Goal: Register for event/course

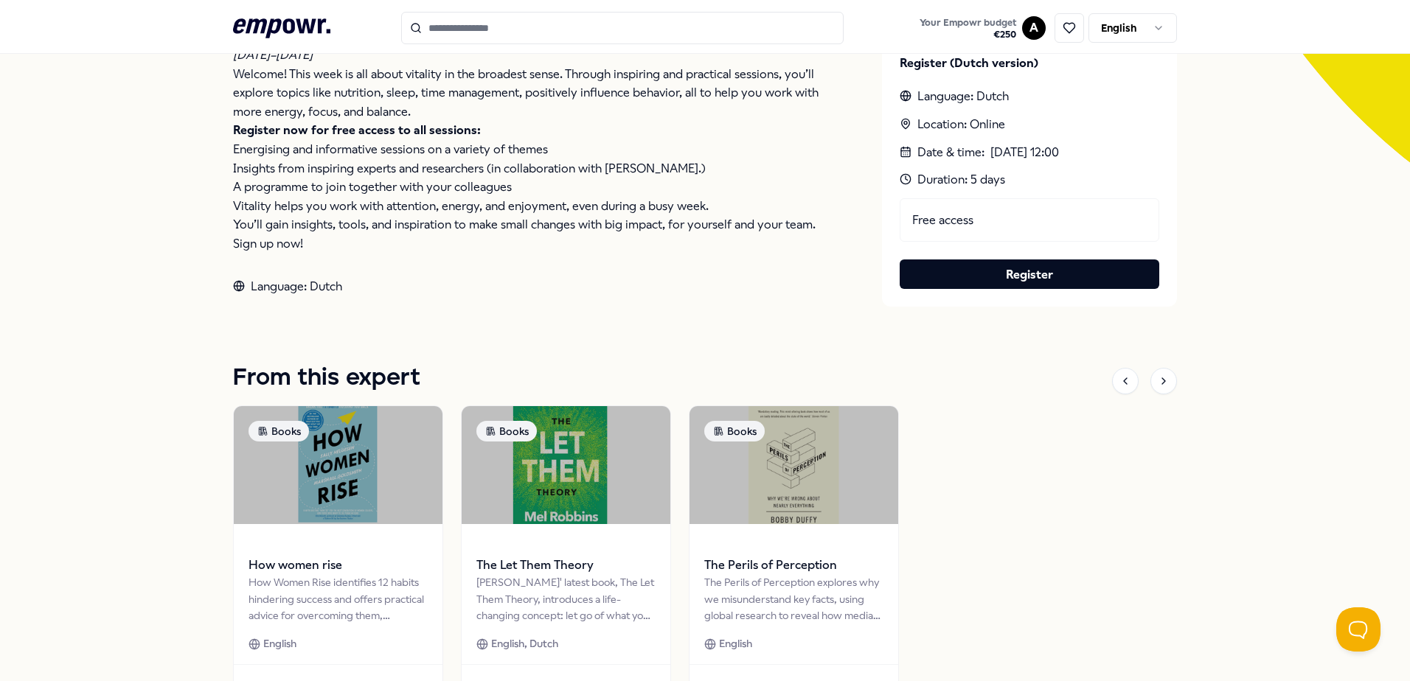
scroll to position [178, 0]
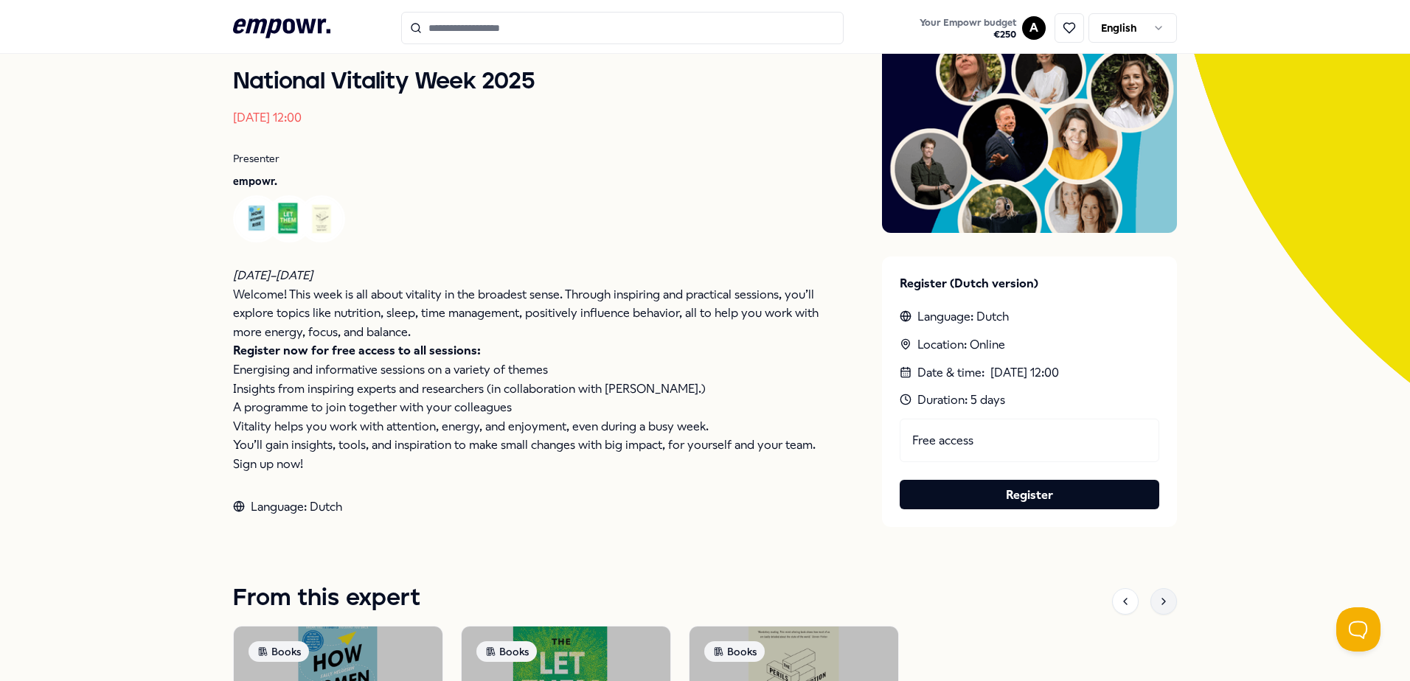
click at [1164, 603] on div at bounding box center [1163, 601] width 27 height 27
click at [1126, 603] on div at bounding box center [1125, 601] width 27 height 27
click at [1169, 601] on div at bounding box center [1163, 601] width 27 height 27
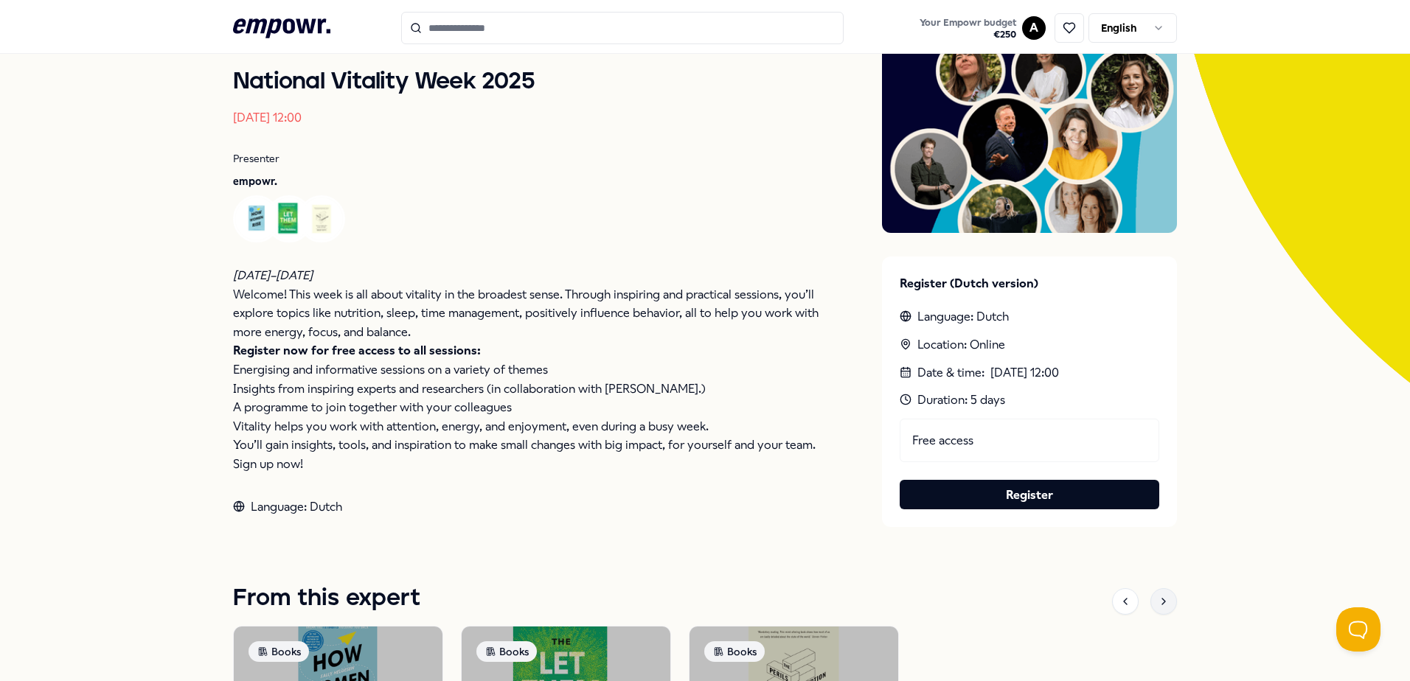
click at [1169, 601] on div at bounding box center [1163, 601] width 27 height 27
drag, startPoint x: 1169, startPoint y: 601, endPoint x: 1121, endPoint y: 603, distance: 48.0
click at [1121, 603] on icon at bounding box center [1125, 602] width 12 height 12
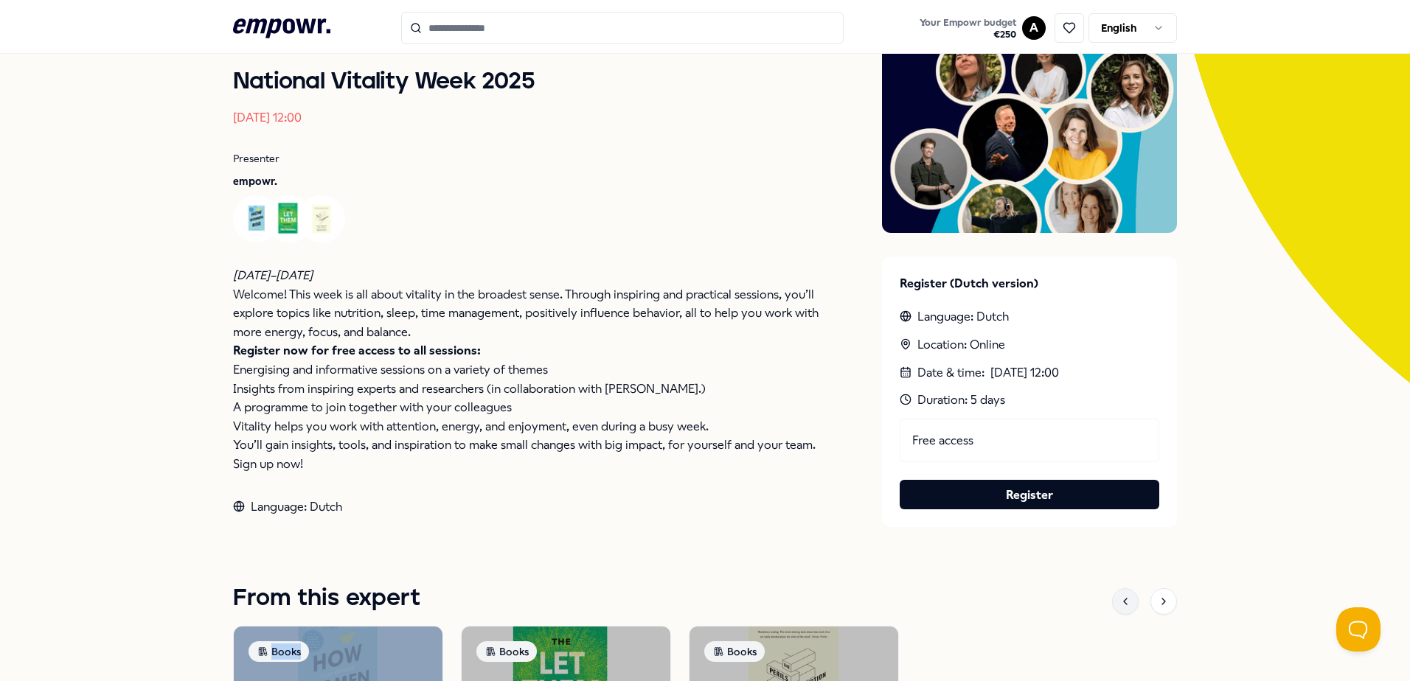
click at [1121, 603] on icon at bounding box center [1125, 602] width 12 height 12
drag, startPoint x: 1121, startPoint y: 603, endPoint x: 992, endPoint y: 577, distance: 131.0
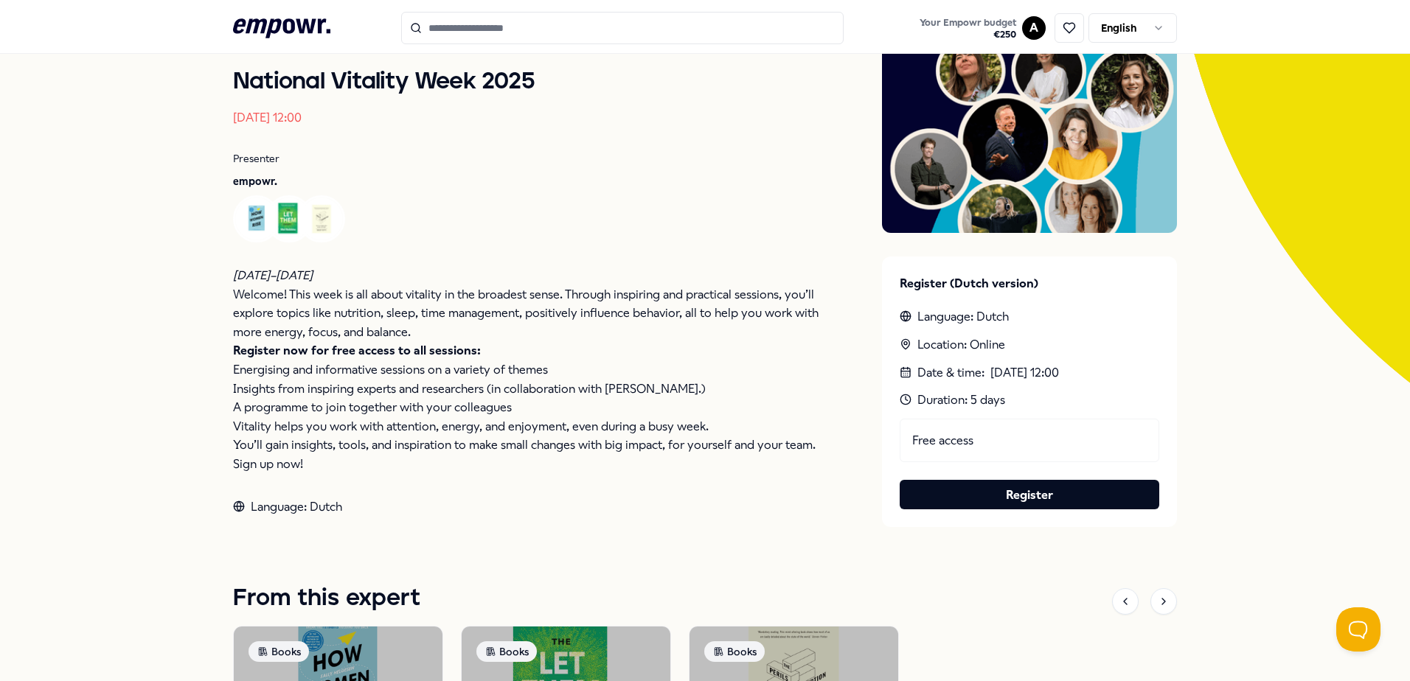
click at [992, 577] on div "Back Live session National Vitality Week 2025 [DATE] 12:00 Presenter empowr. [D…" at bounding box center [705, 447] width 944 height 1060
click at [989, 490] on link "Register" at bounding box center [1029, 495] width 236 height 19
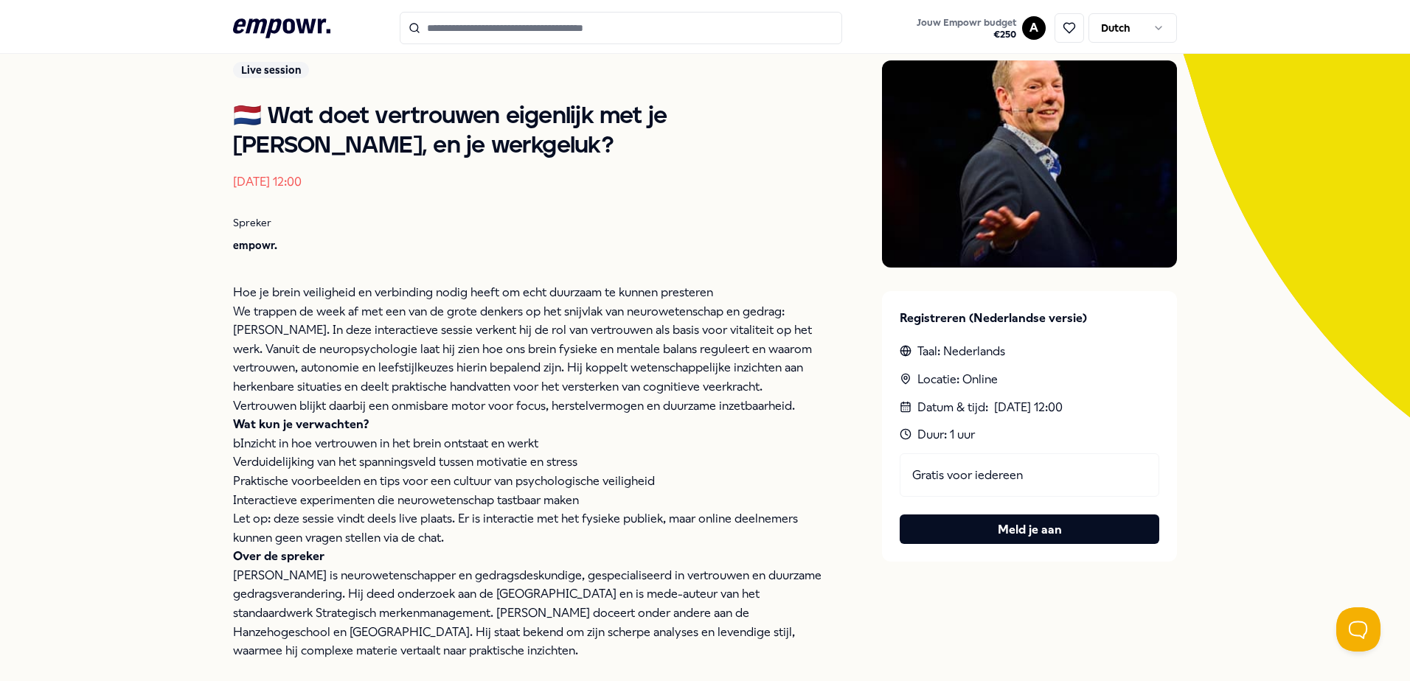
scroll to position [169, 0]
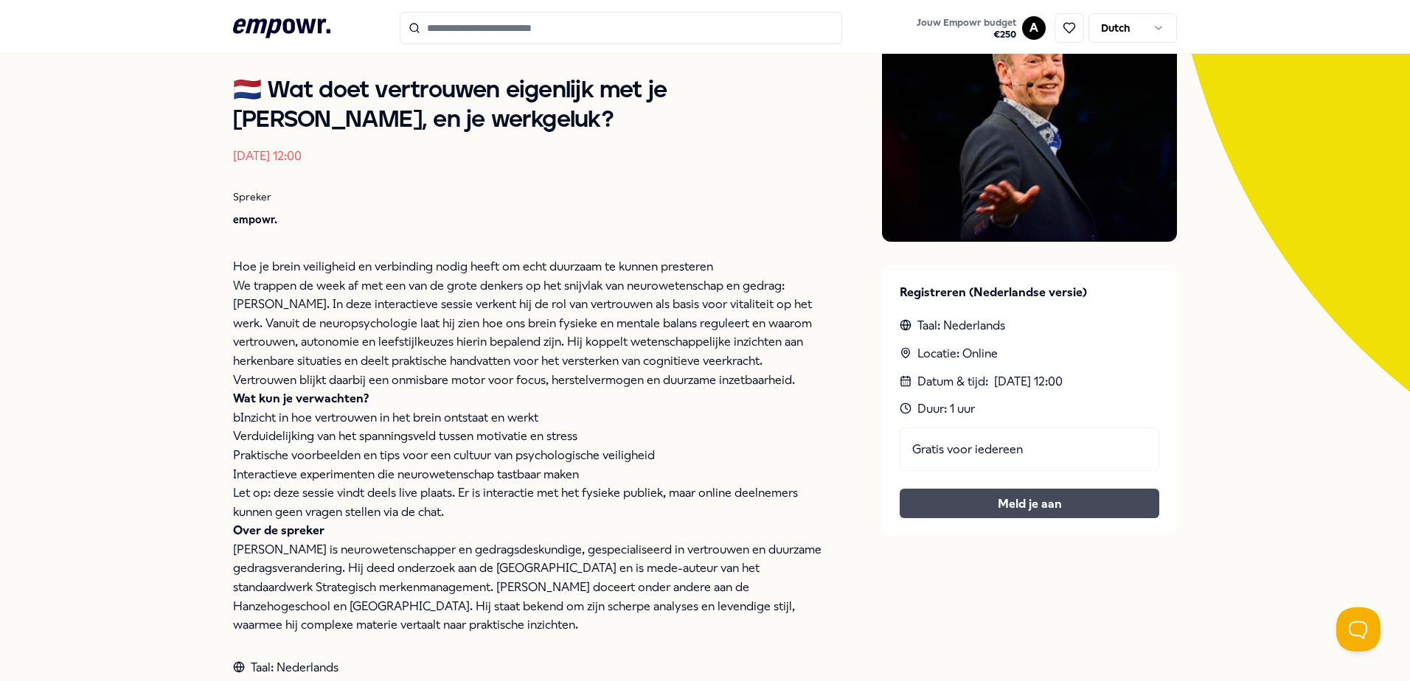
click at [1018, 494] on button "Meld je aan" at bounding box center [1029, 503] width 260 height 29
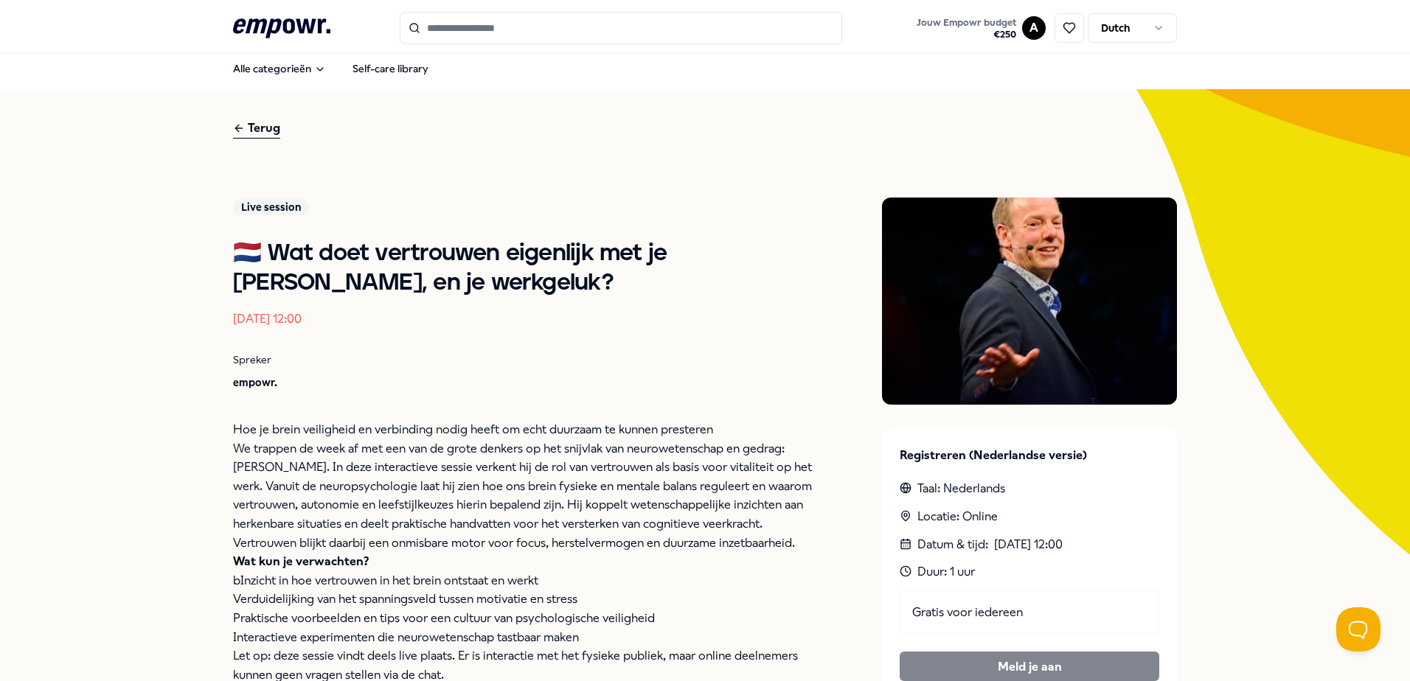
scroll to position [0, 0]
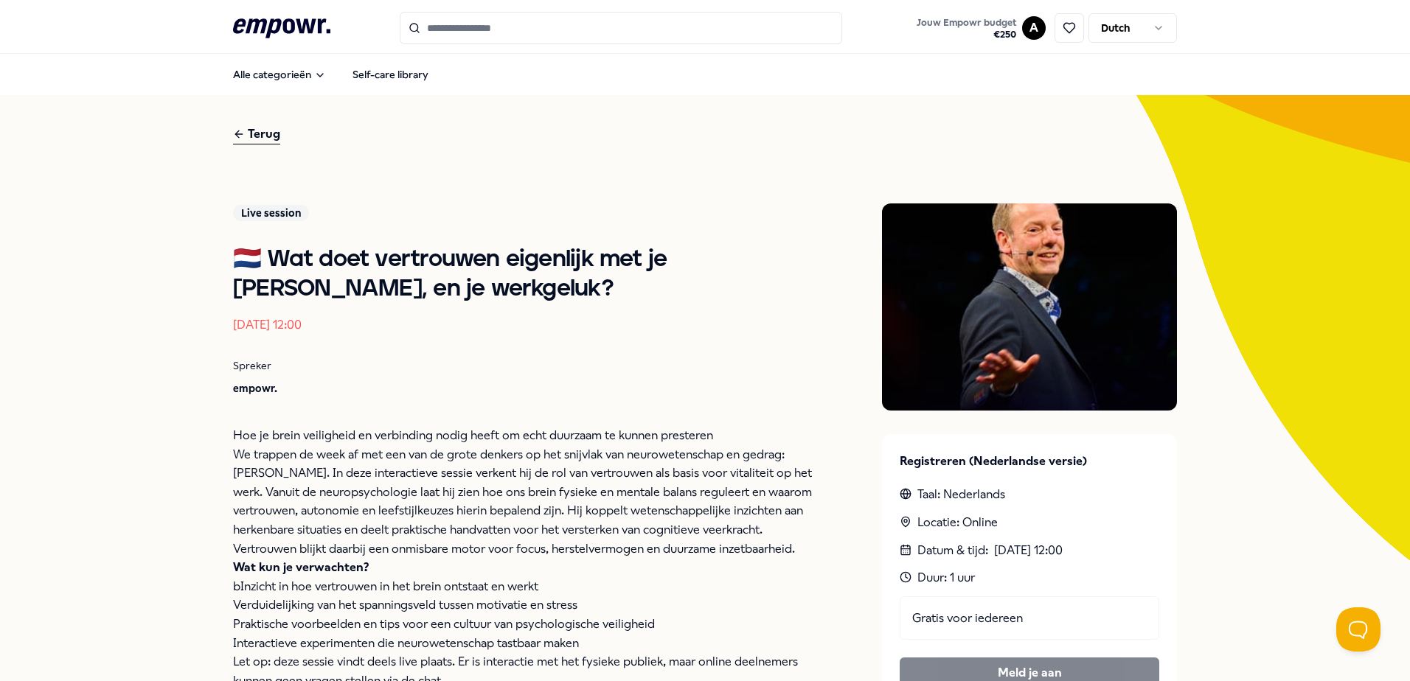
click at [257, 129] on div "Terug" at bounding box center [256, 135] width 47 height 20
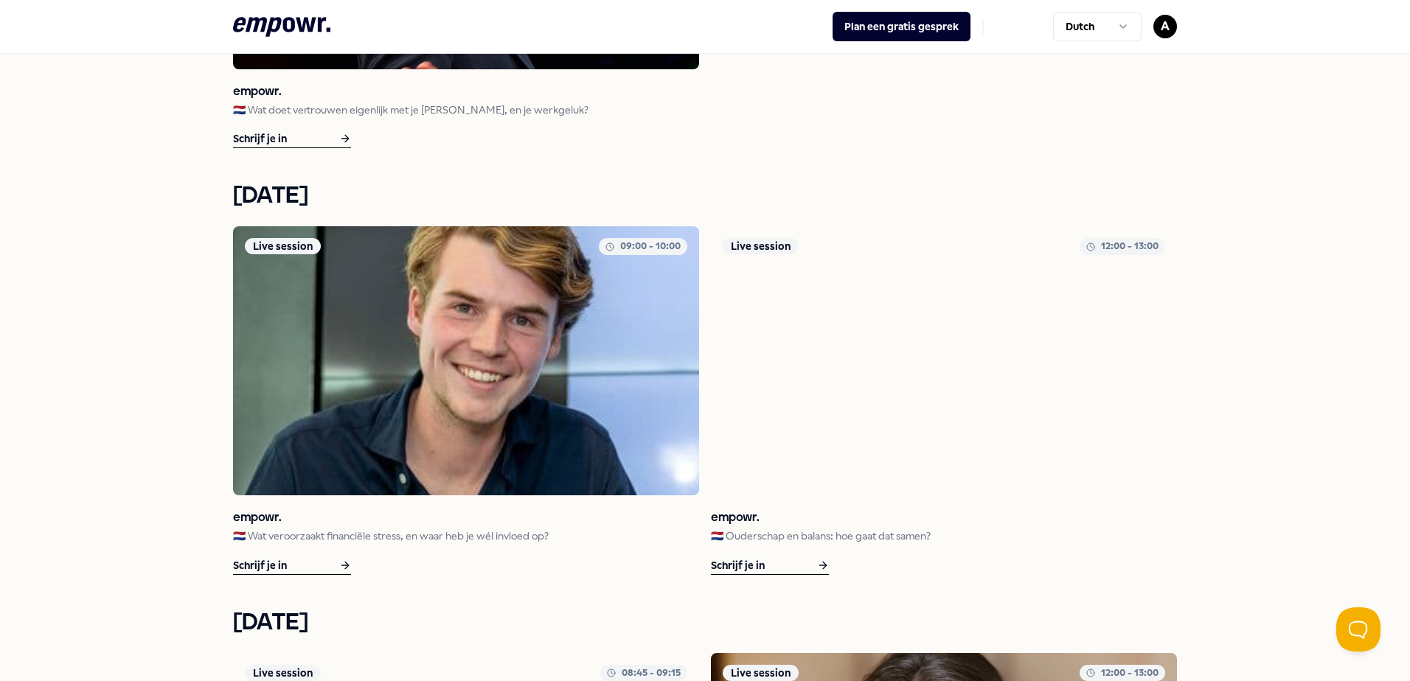
scroll to position [811, 0]
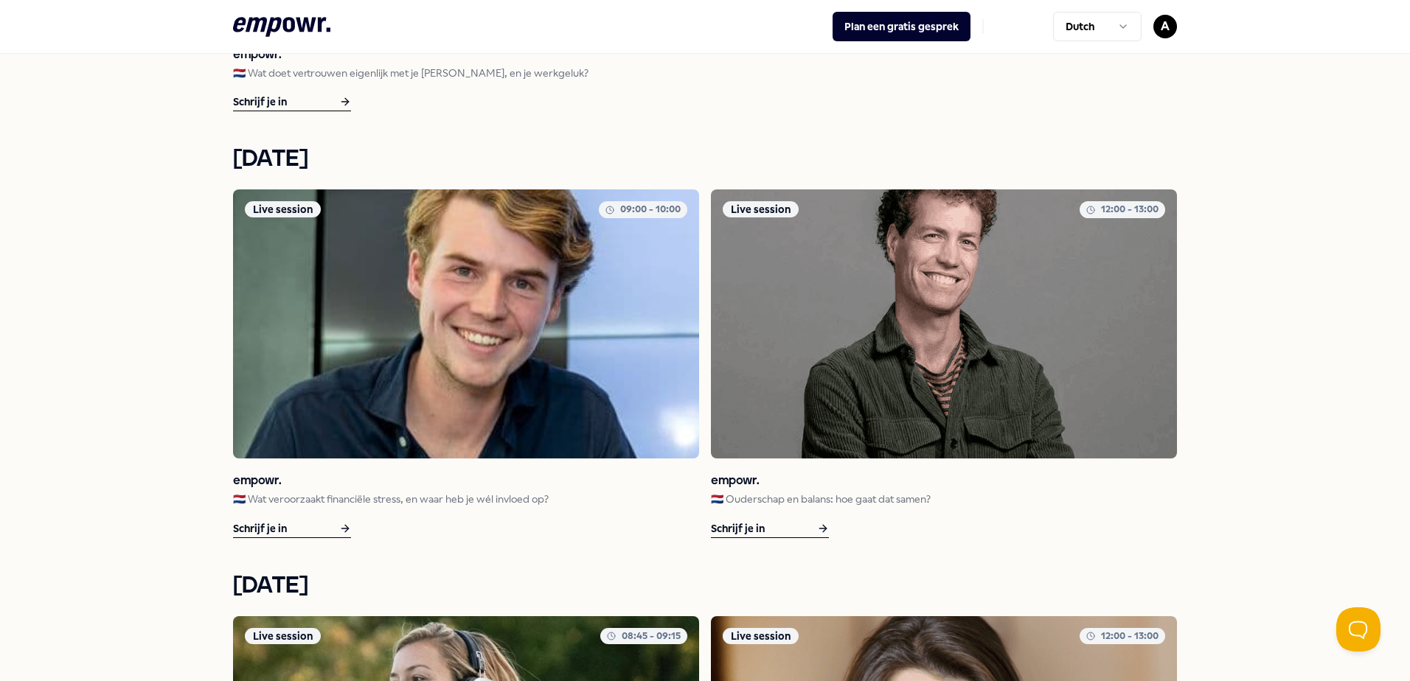
click at [340, 526] on icon at bounding box center [345, 529] width 12 height 18
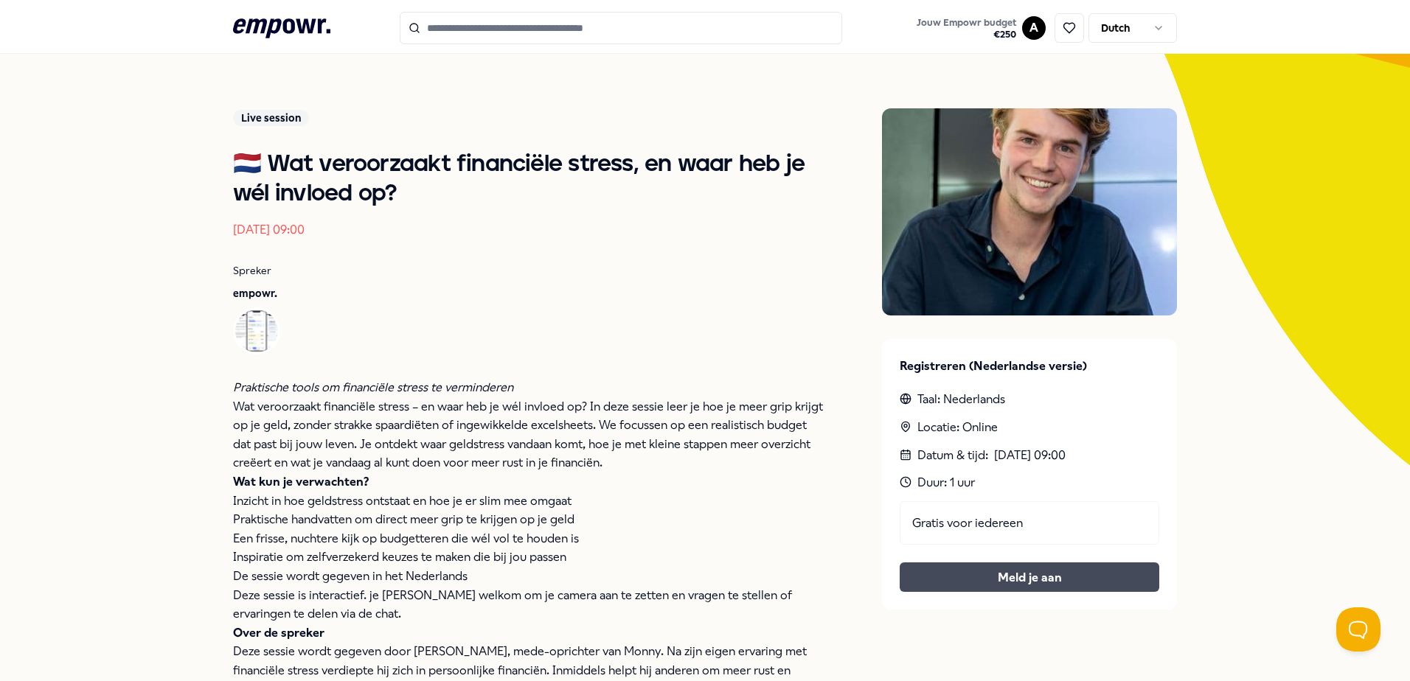
click at [1075, 568] on button "Meld je aan" at bounding box center [1029, 577] width 260 height 29
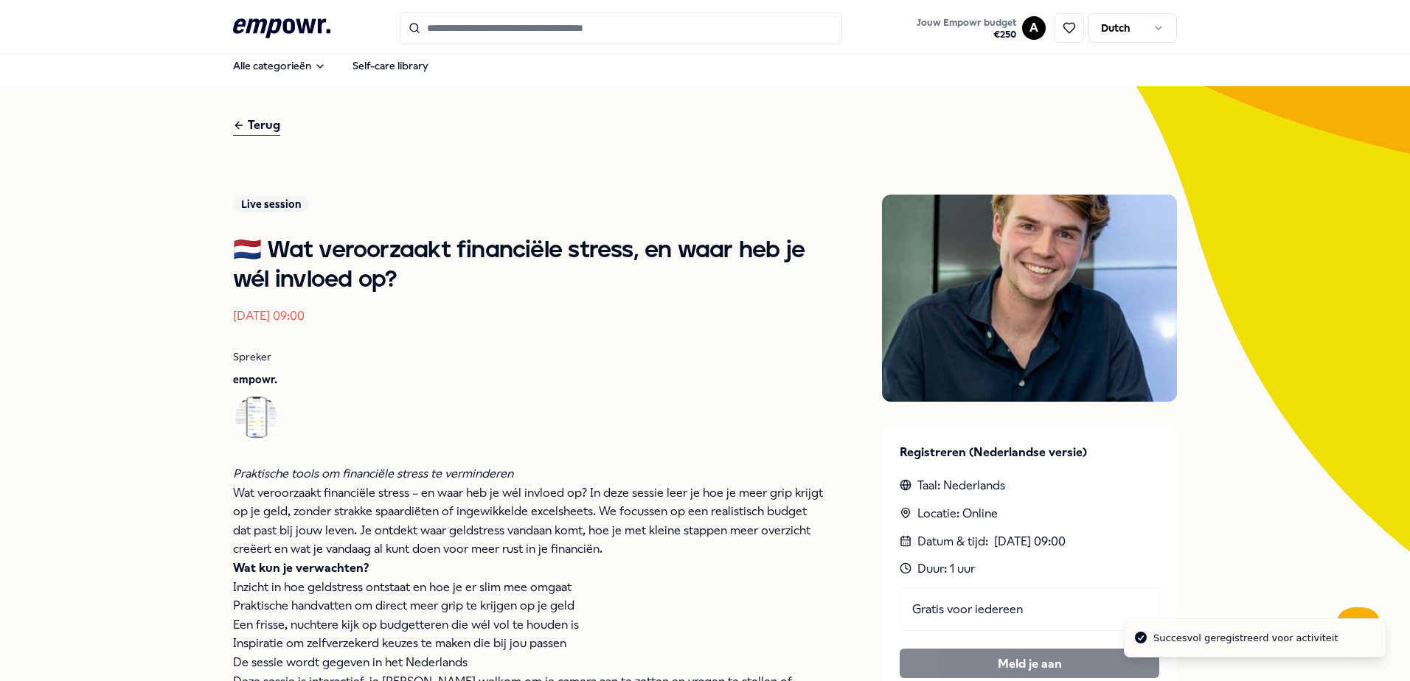
scroll to position [0, 0]
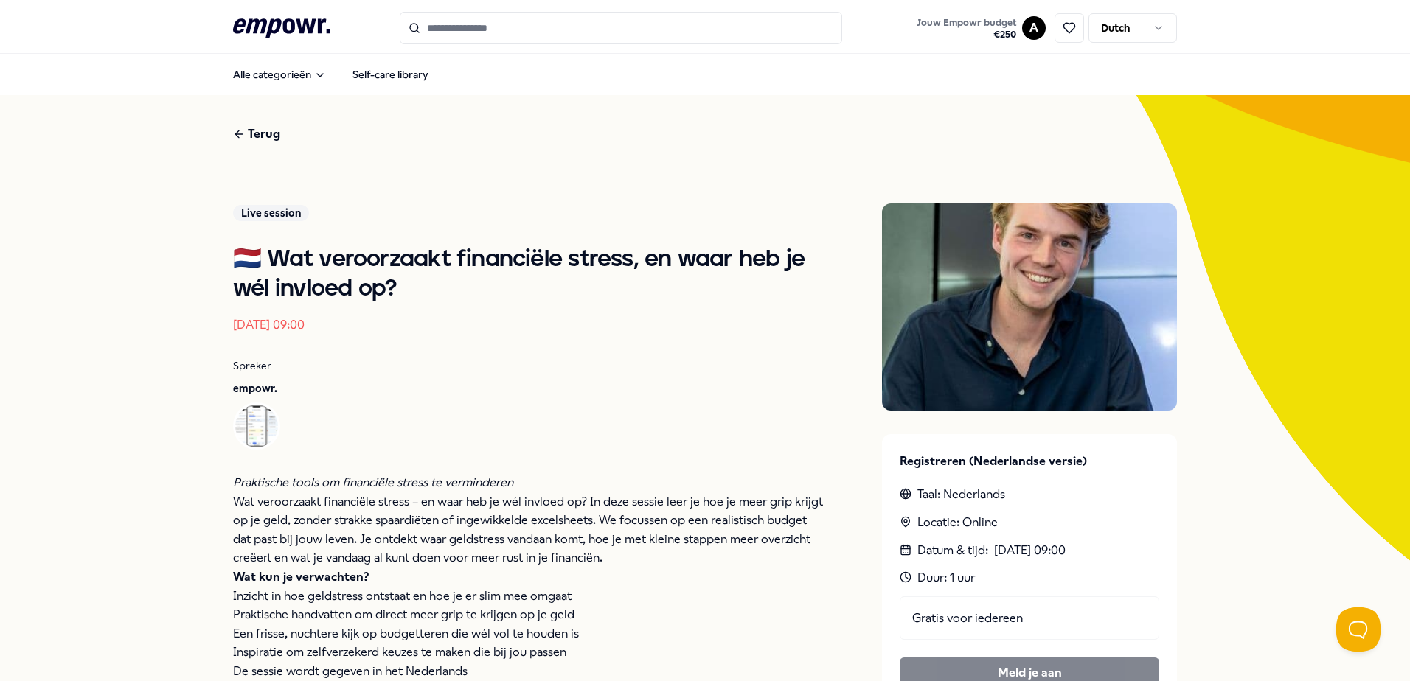
click at [259, 133] on div "Terug" at bounding box center [256, 135] width 47 height 20
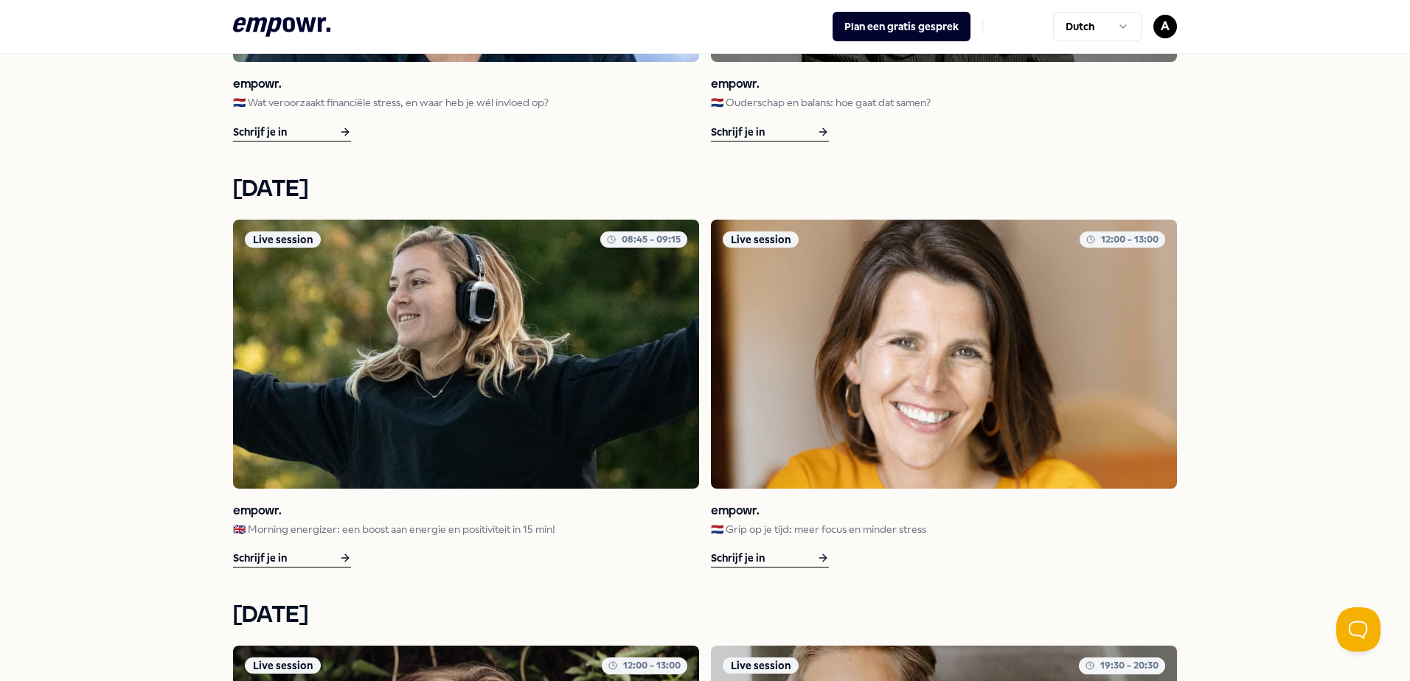
scroll to position [1253, 0]
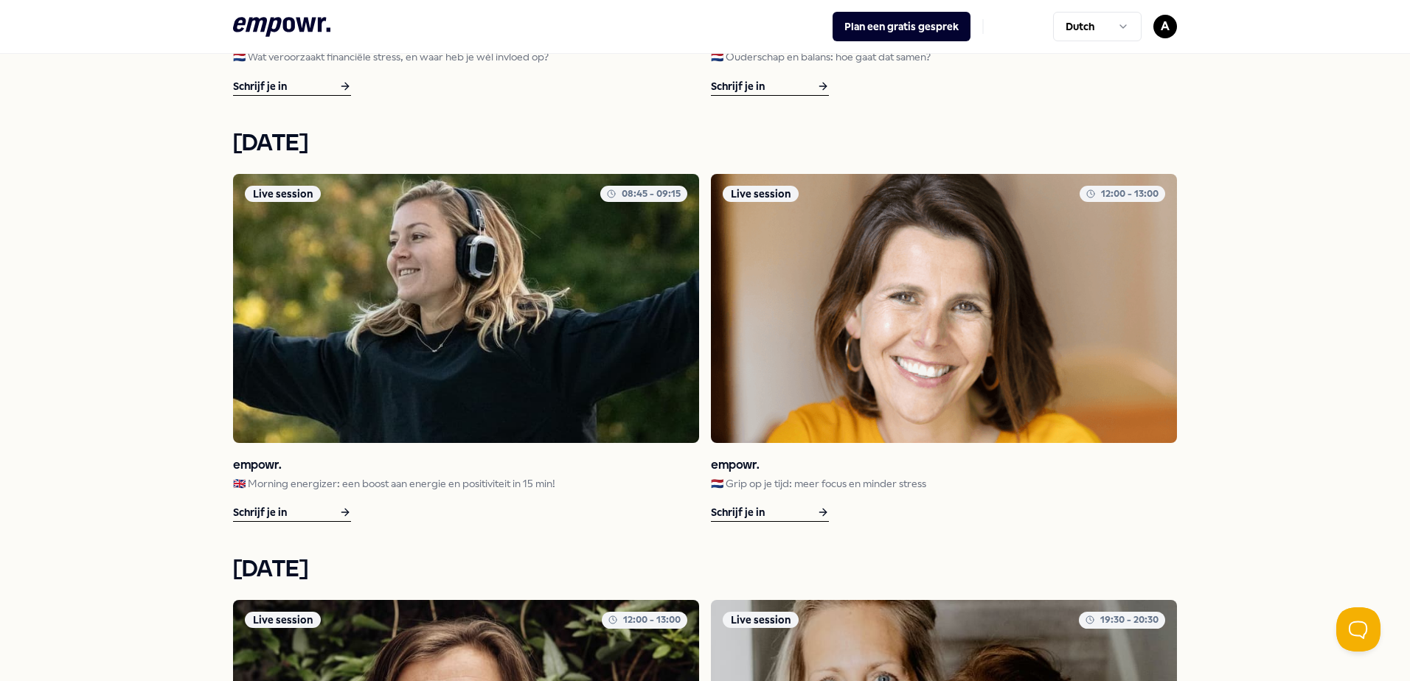
click at [817, 509] on icon at bounding box center [823, 513] width 12 height 18
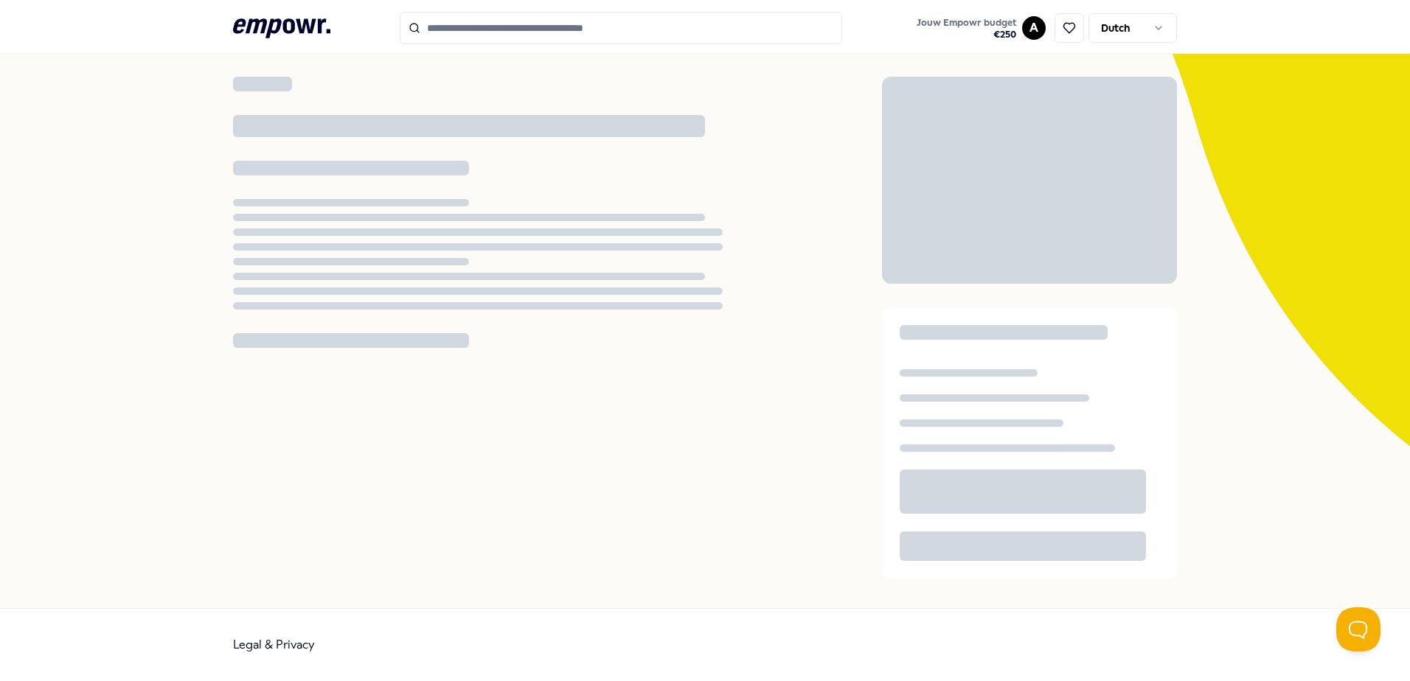
scroll to position [95, 0]
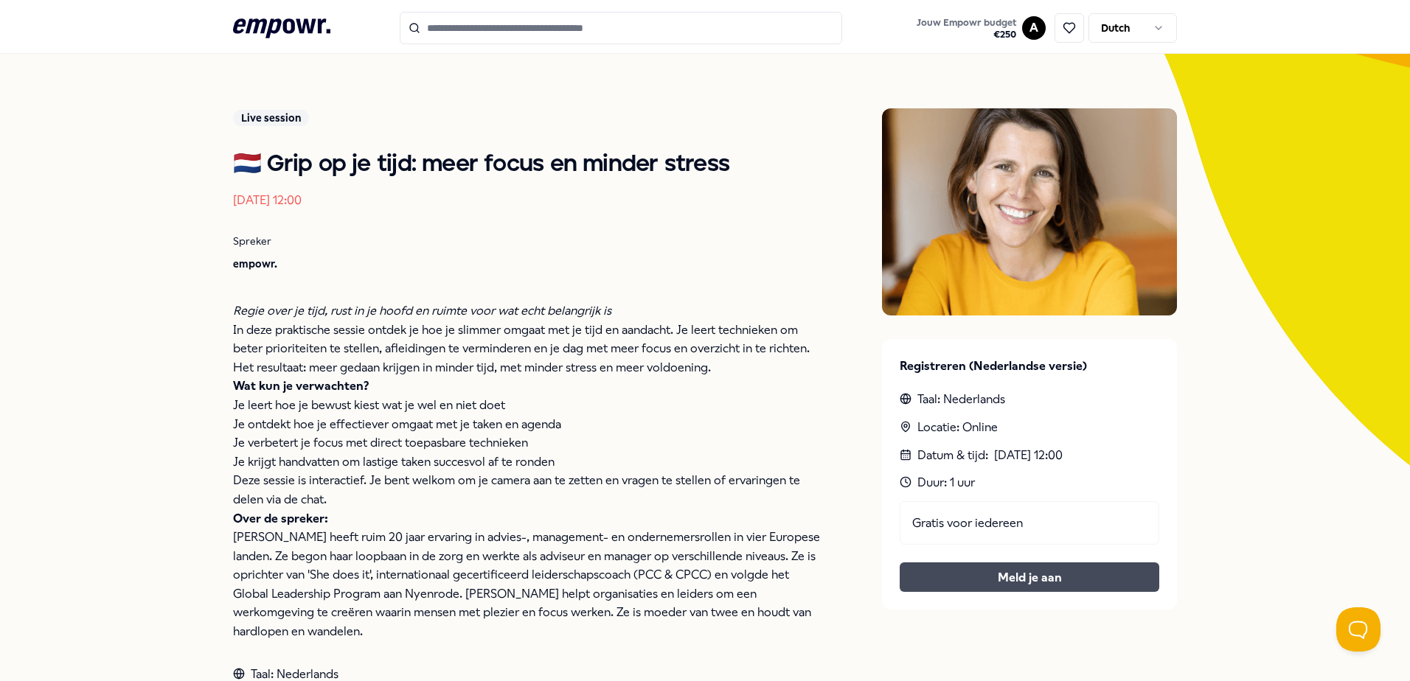
click at [963, 574] on button "Meld je aan" at bounding box center [1029, 577] width 260 height 29
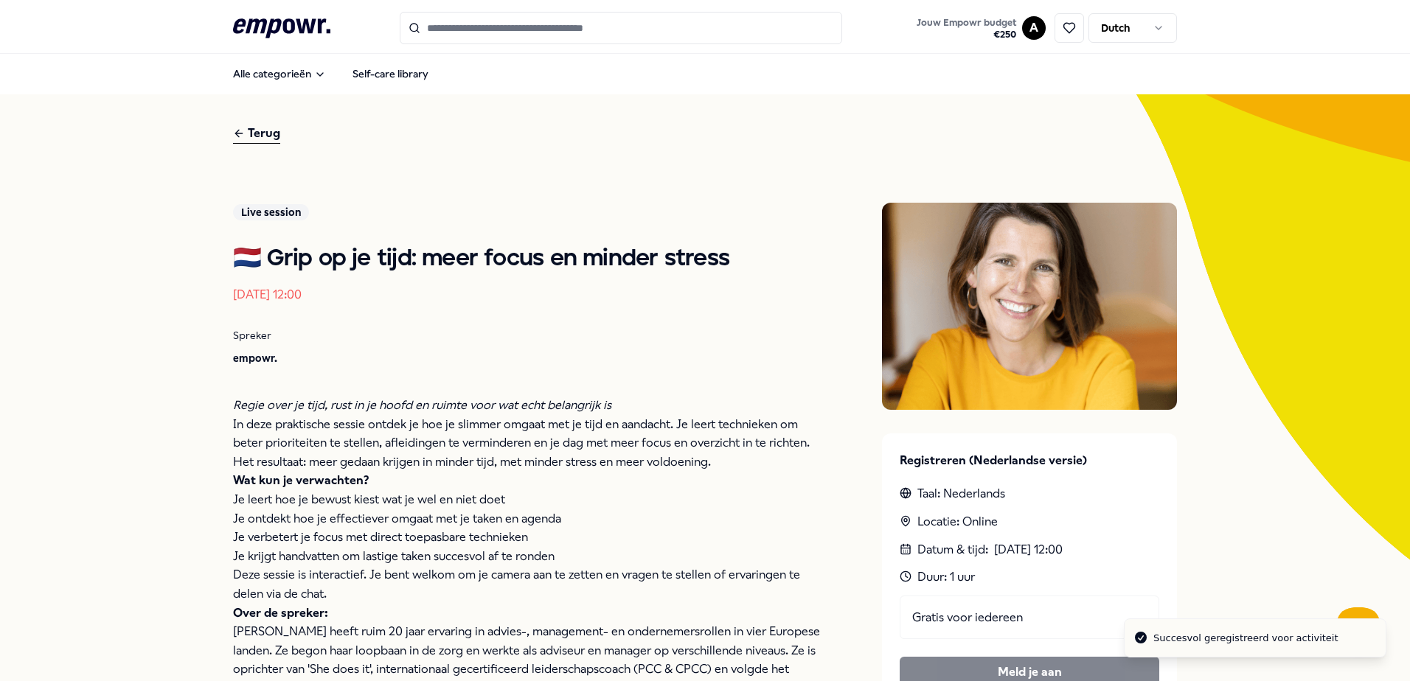
scroll to position [0, 0]
click at [233, 129] on icon at bounding box center [239, 134] width 12 height 18
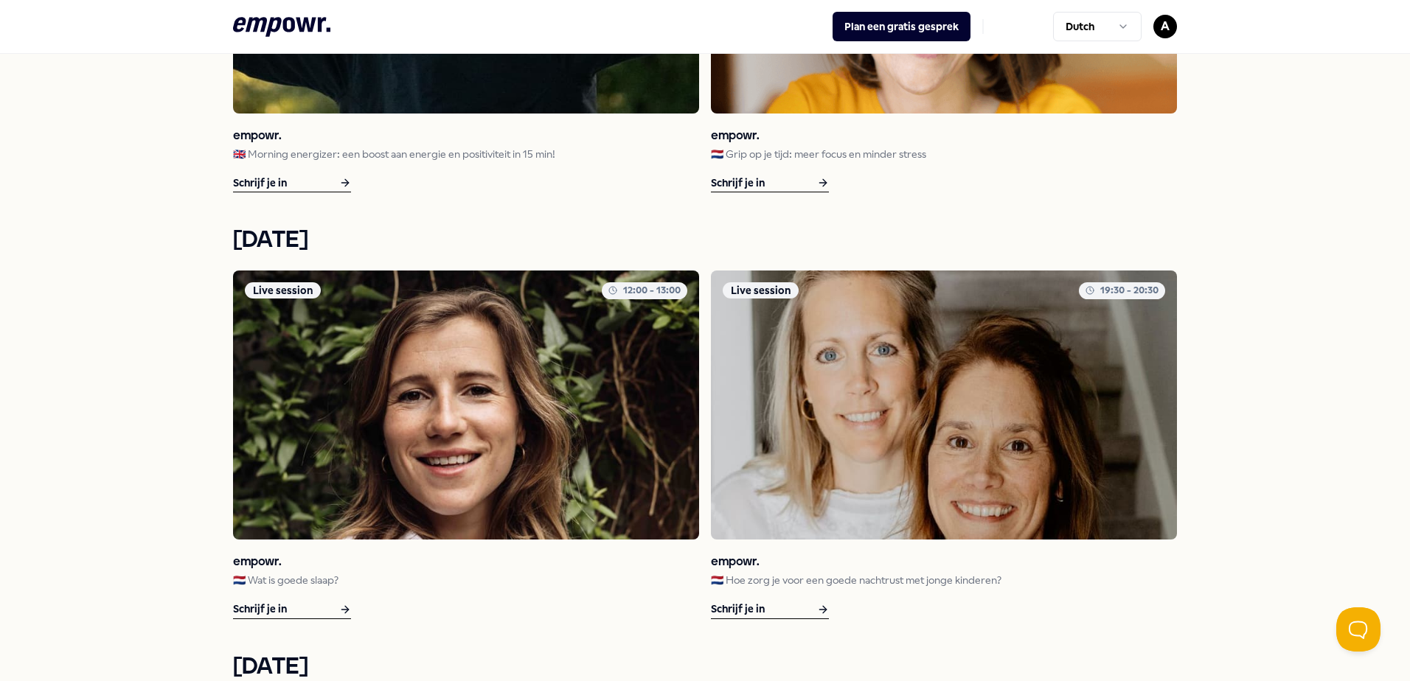
scroll to position [1622, 0]
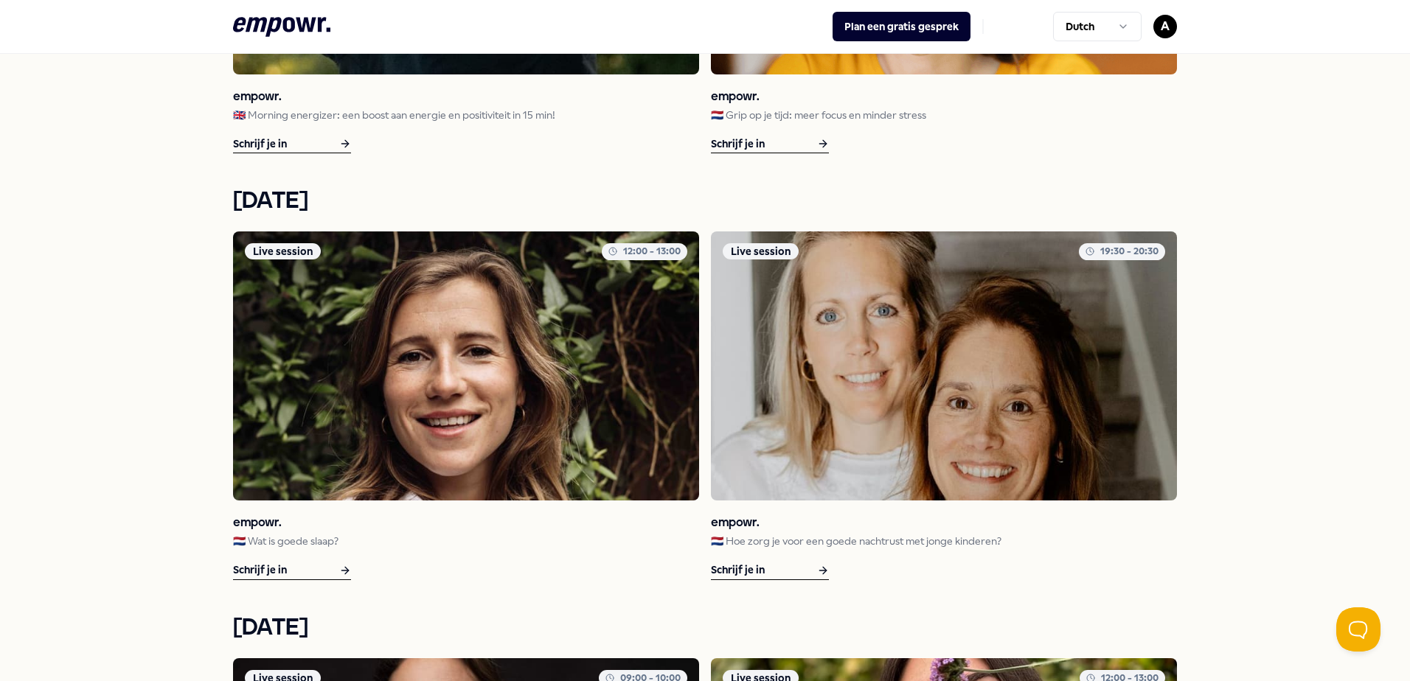
click at [339, 569] on icon at bounding box center [345, 571] width 12 height 18
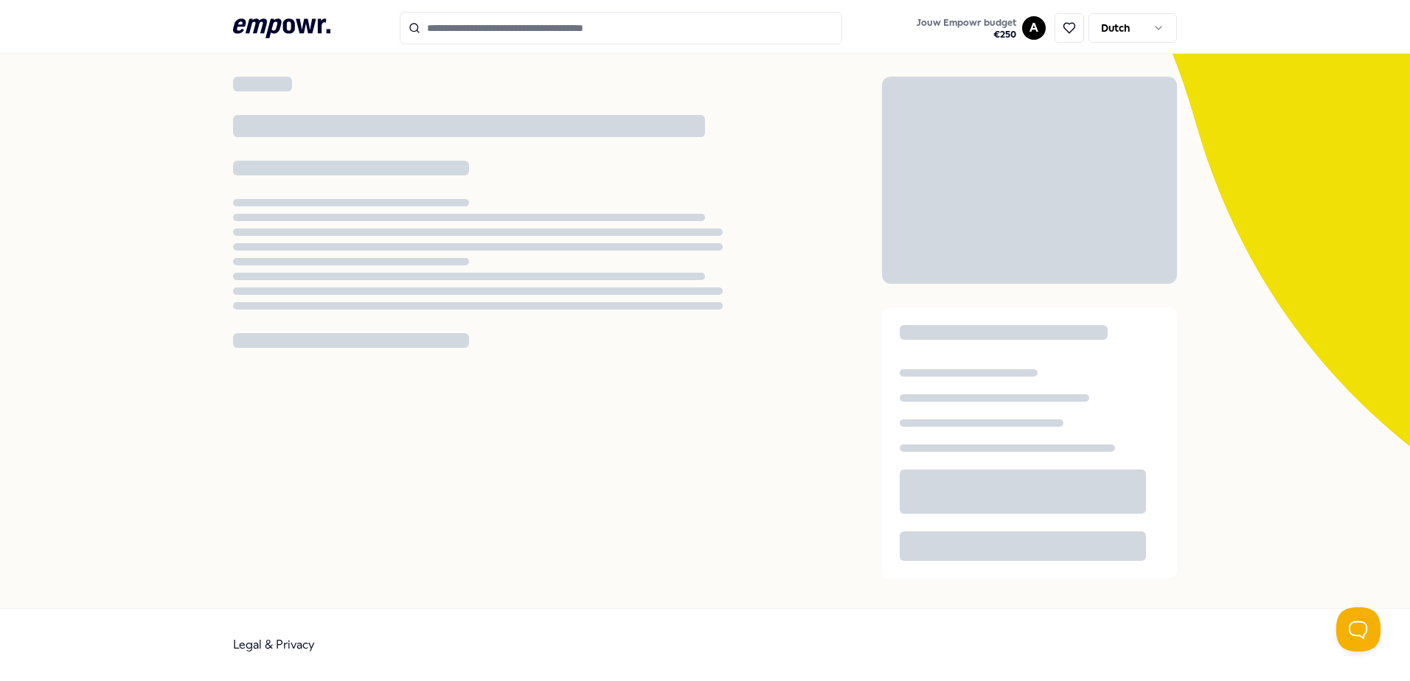
scroll to position [95, 0]
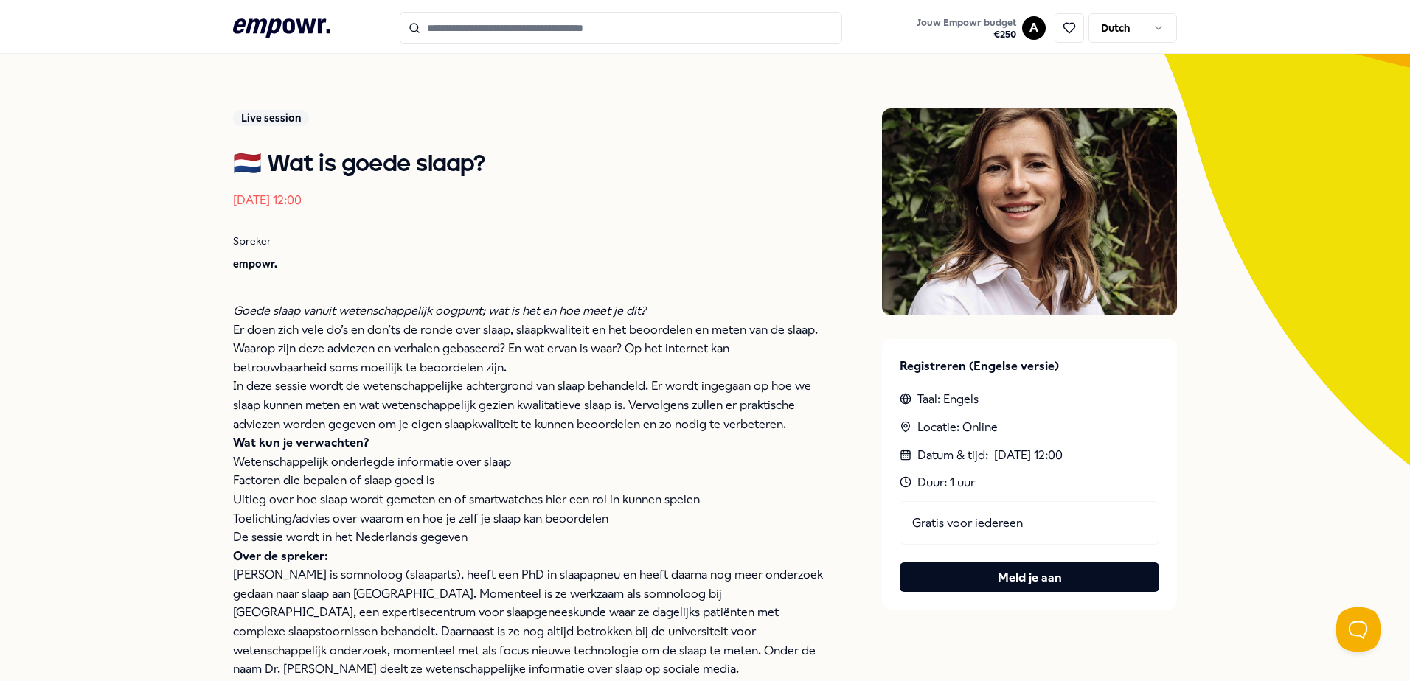
click at [1015, 577] on button "Meld je aan" at bounding box center [1029, 577] width 260 height 29
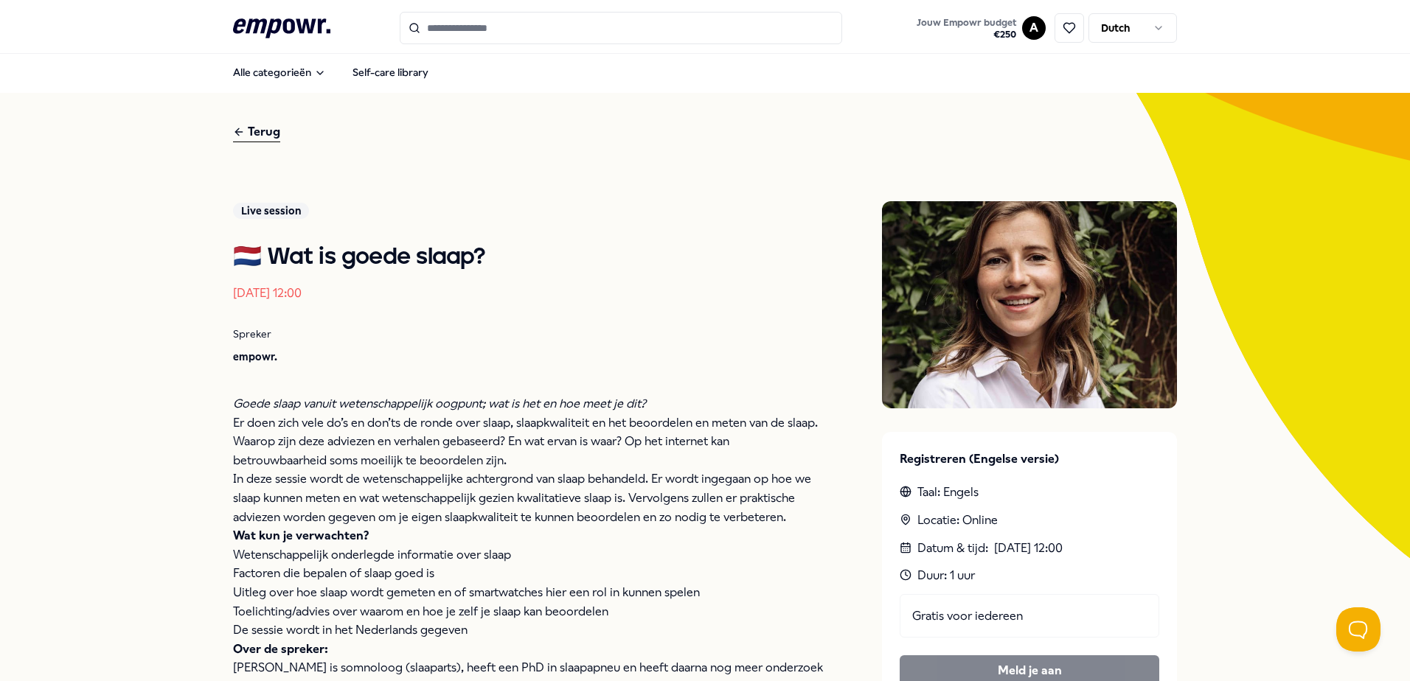
scroll to position [0, 0]
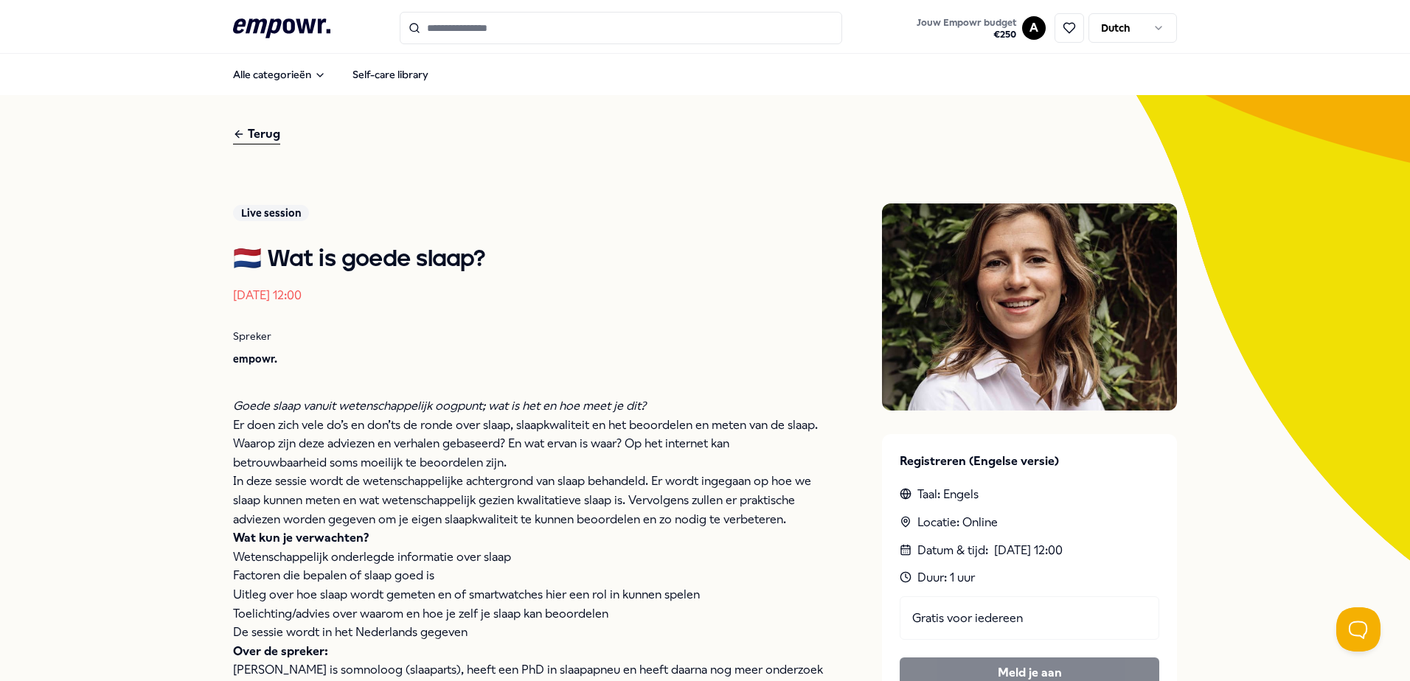
click at [257, 132] on div "Terug" at bounding box center [256, 135] width 47 height 20
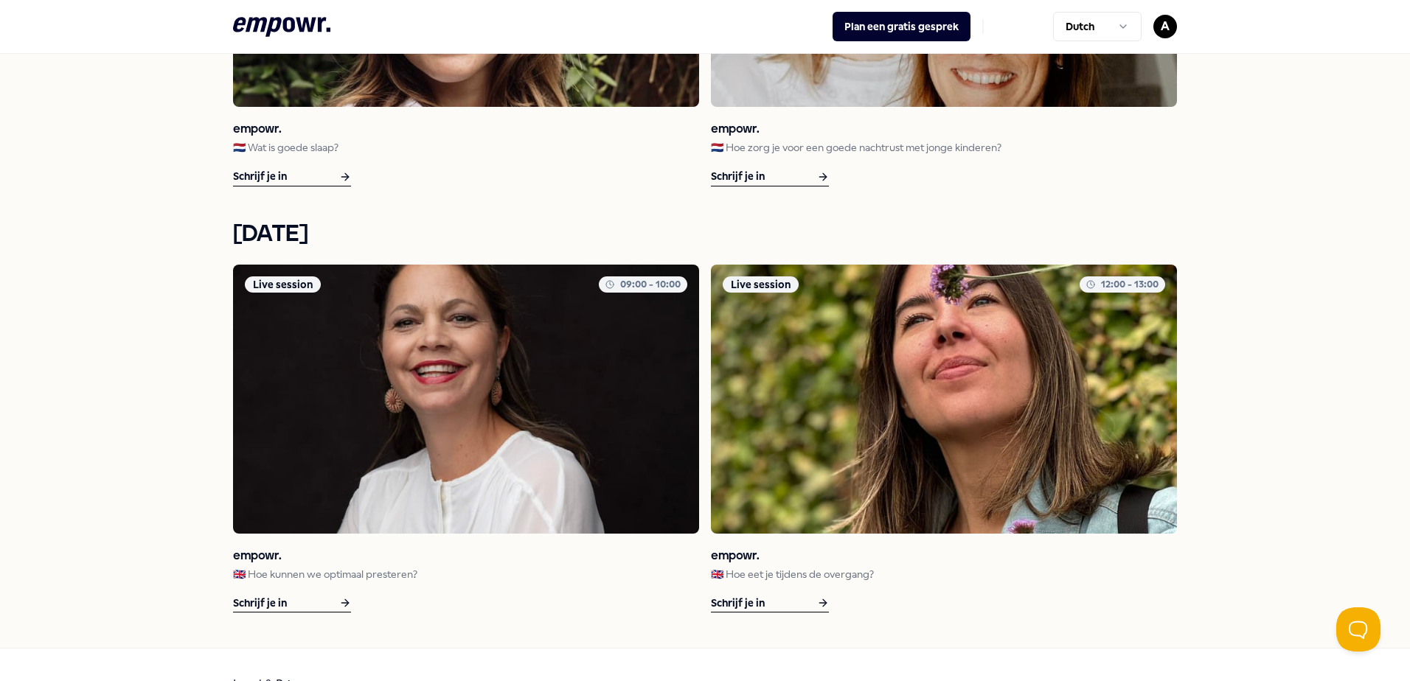
scroll to position [2055, 0]
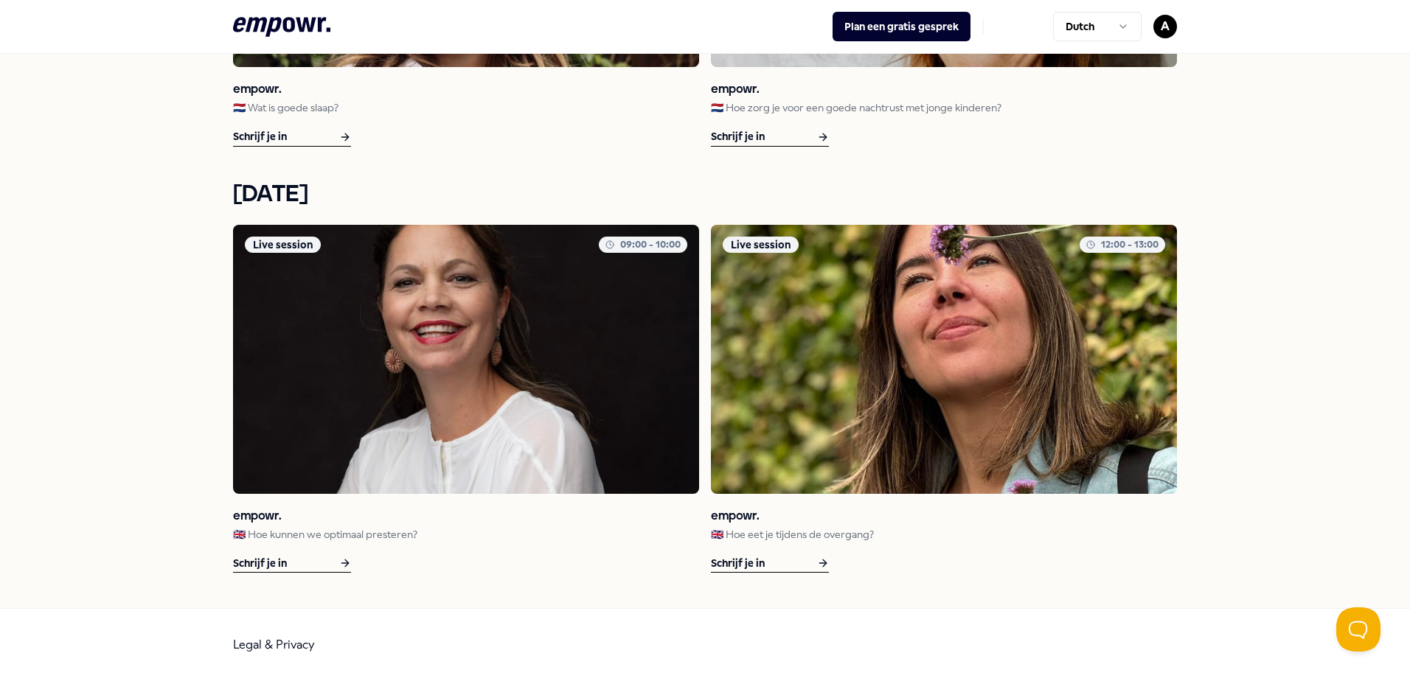
click at [339, 562] on icon at bounding box center [345, 563] width 12 height 18
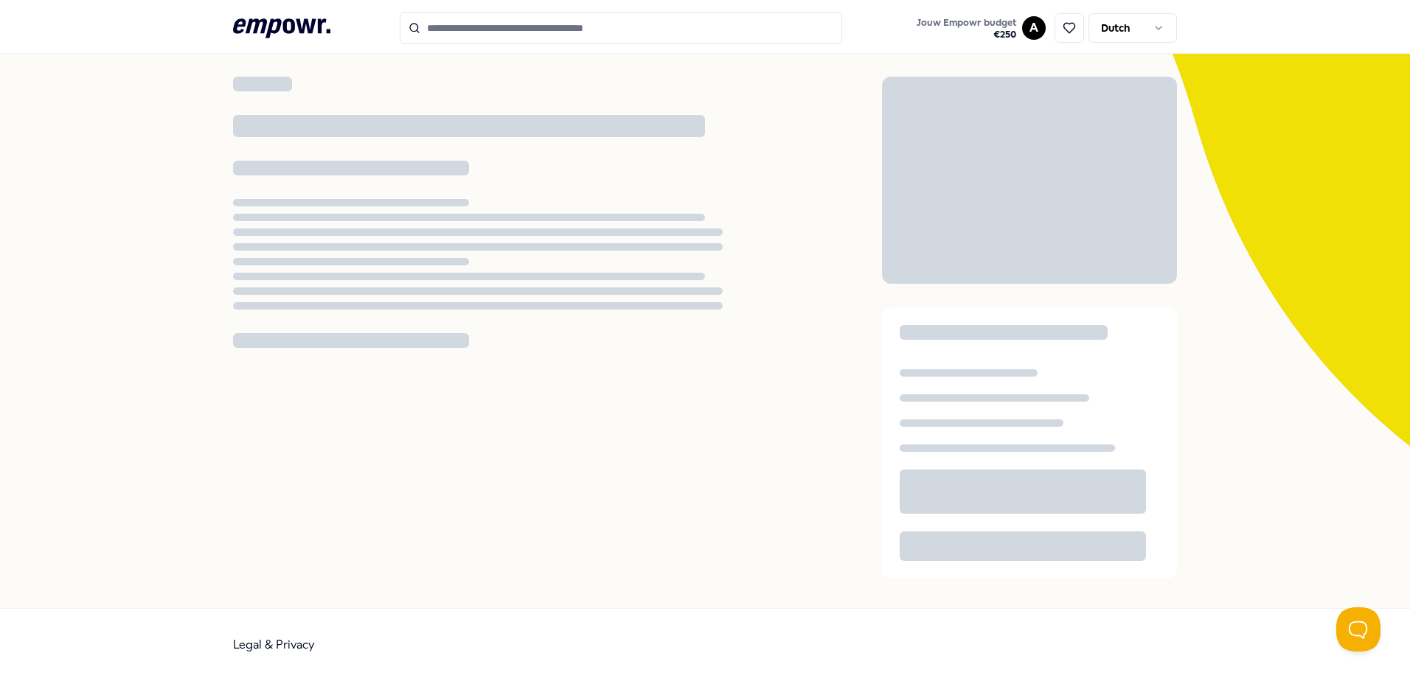
scroll to position [95, 0]
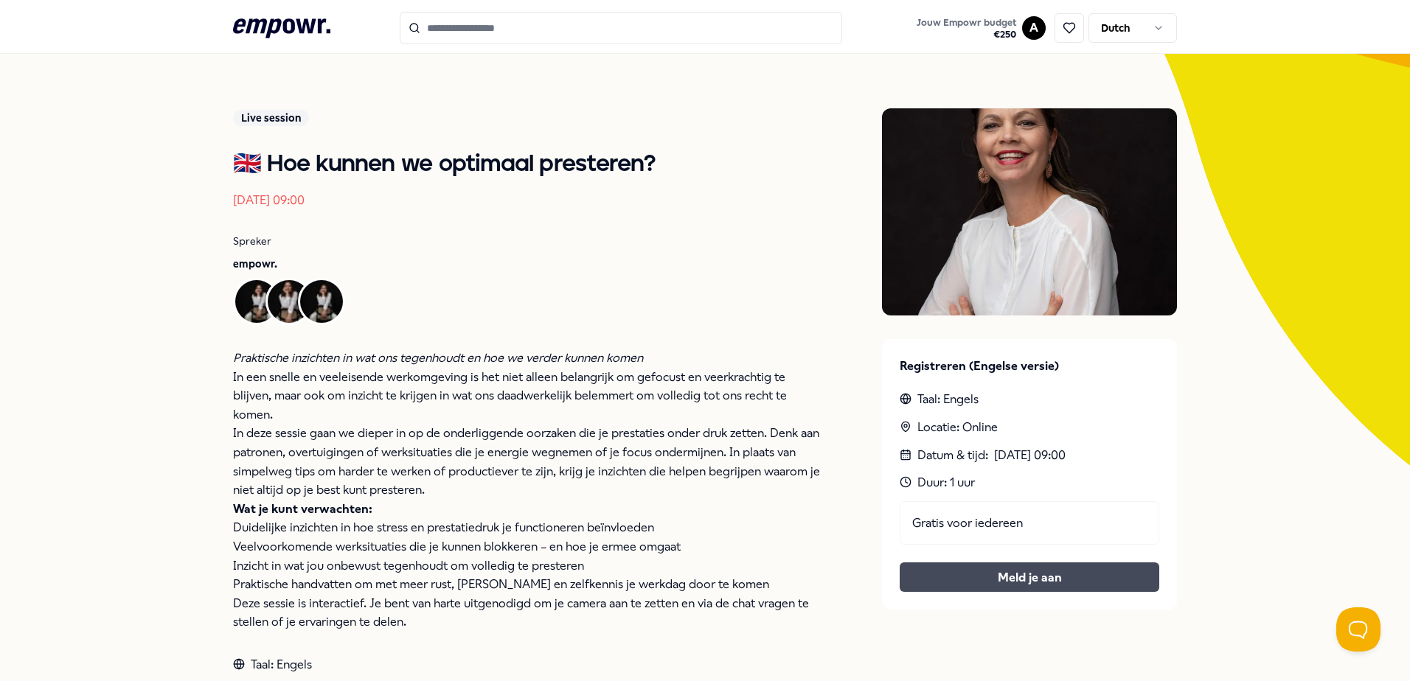
click at [992, 572] on button "Meld je aan" at bounding box center [1029, 577] width 260 height 29
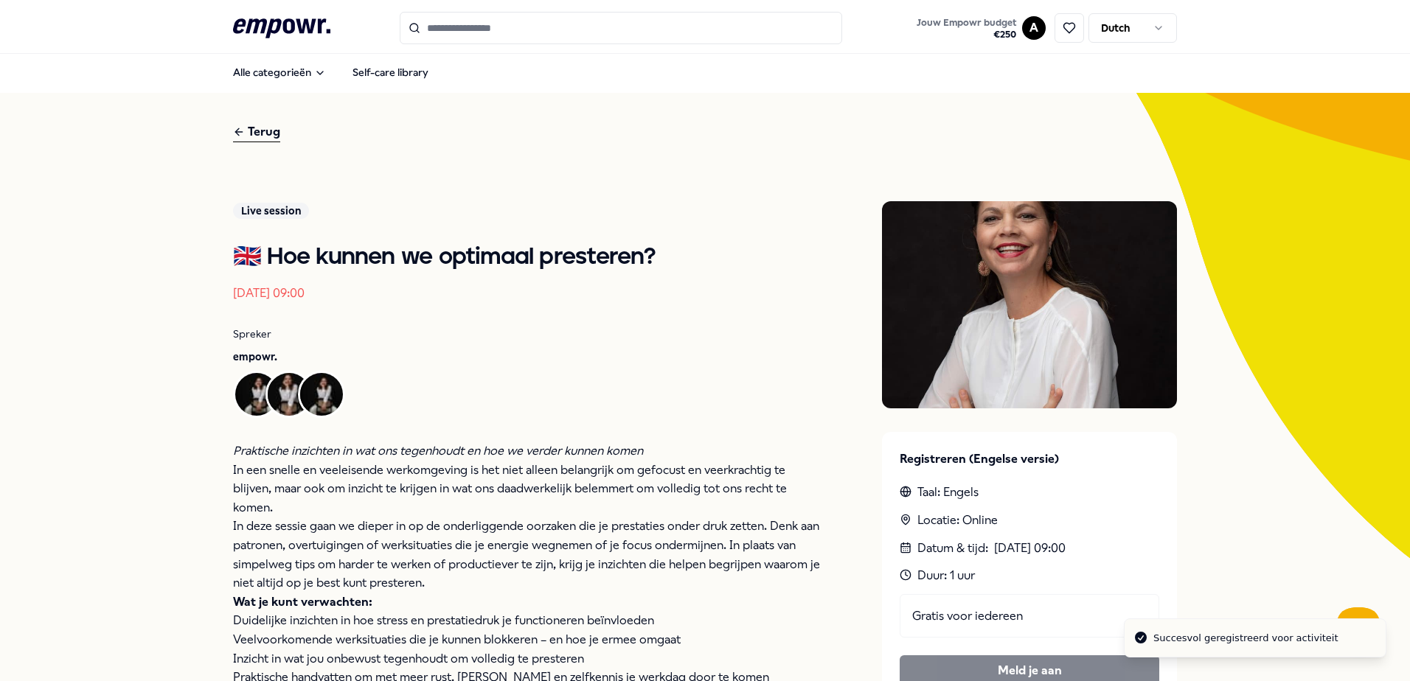
scroll to position [0, 0]
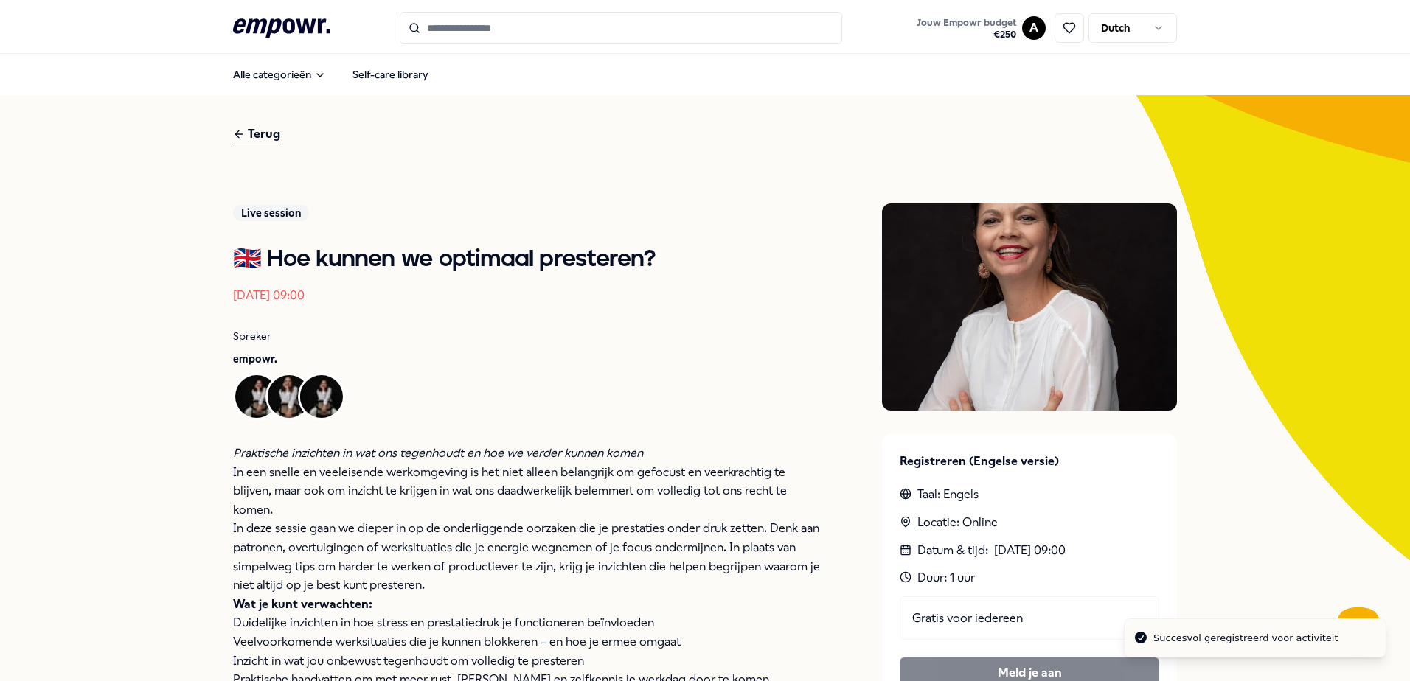
click at [254, 133] on div "Terug" at bounding box center [256, 135] width 47 height 20
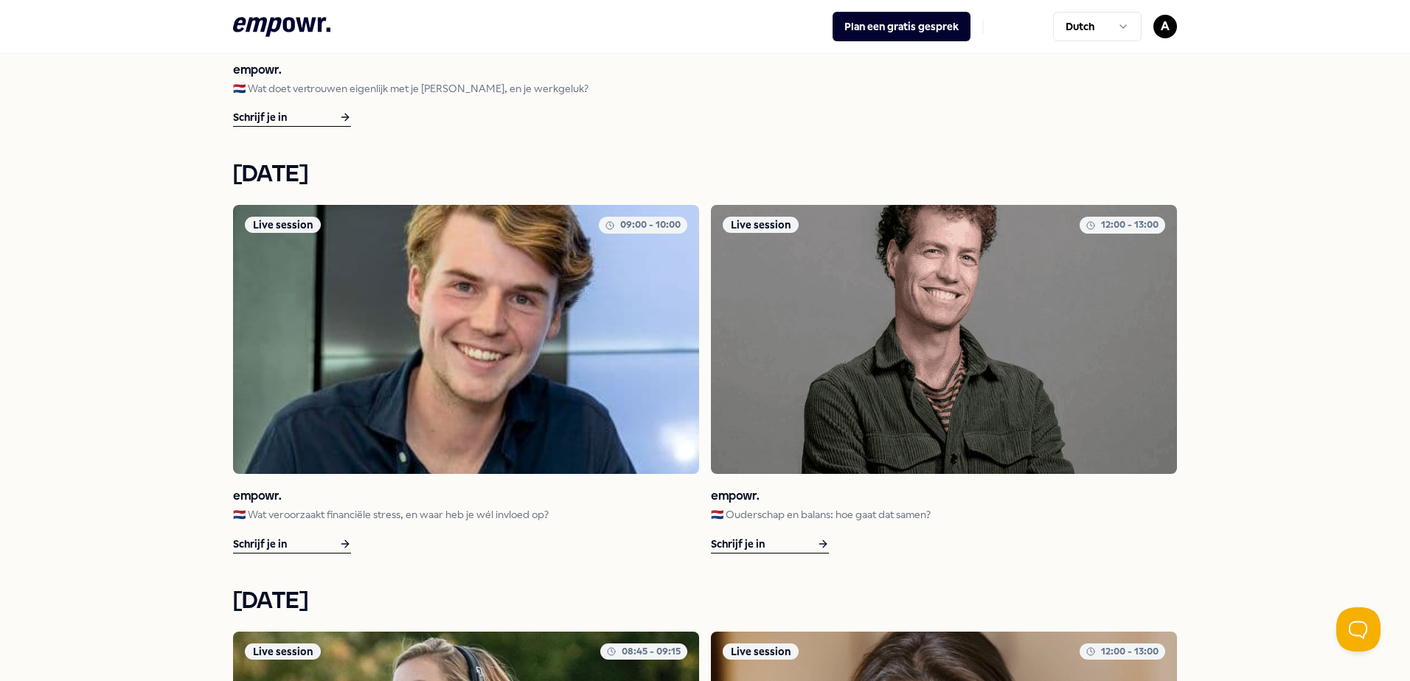
scroll to position [811, 0]
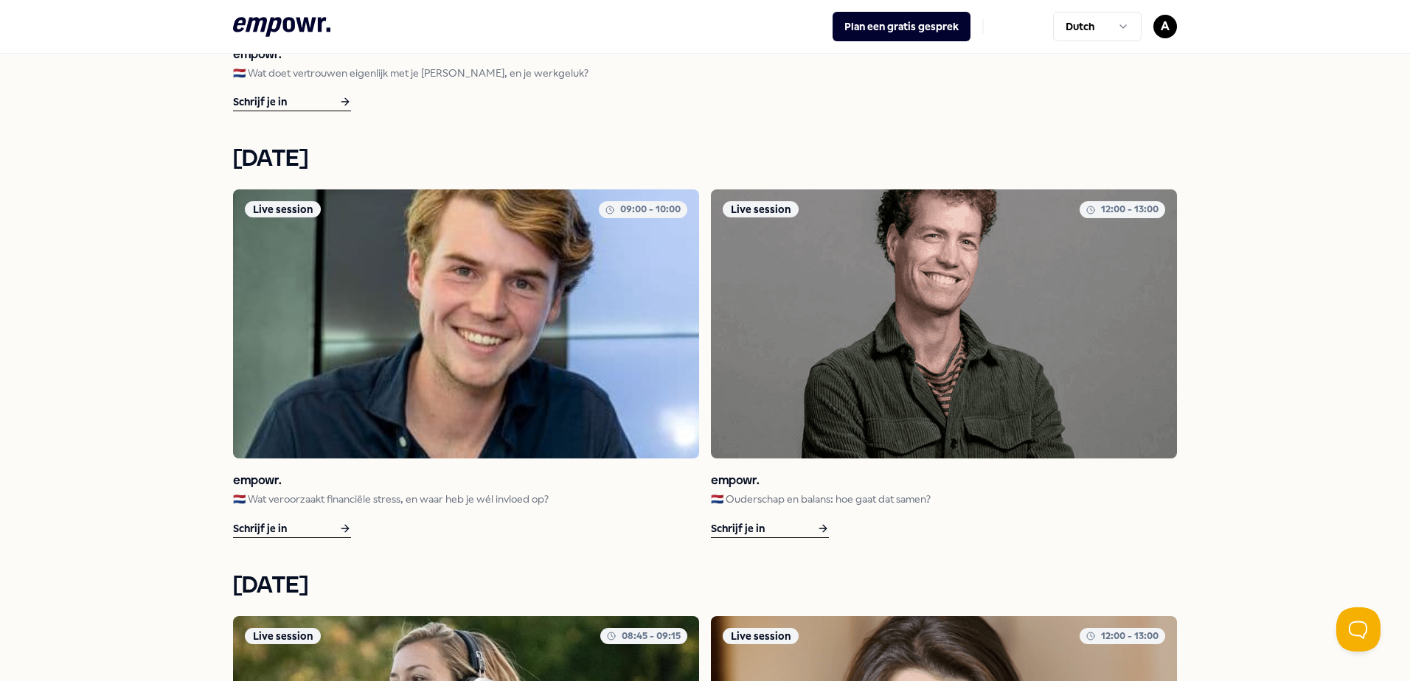
click at [795, 524] on div "Schrijf je in" at bounding box center [770, 529] width 118 height 18
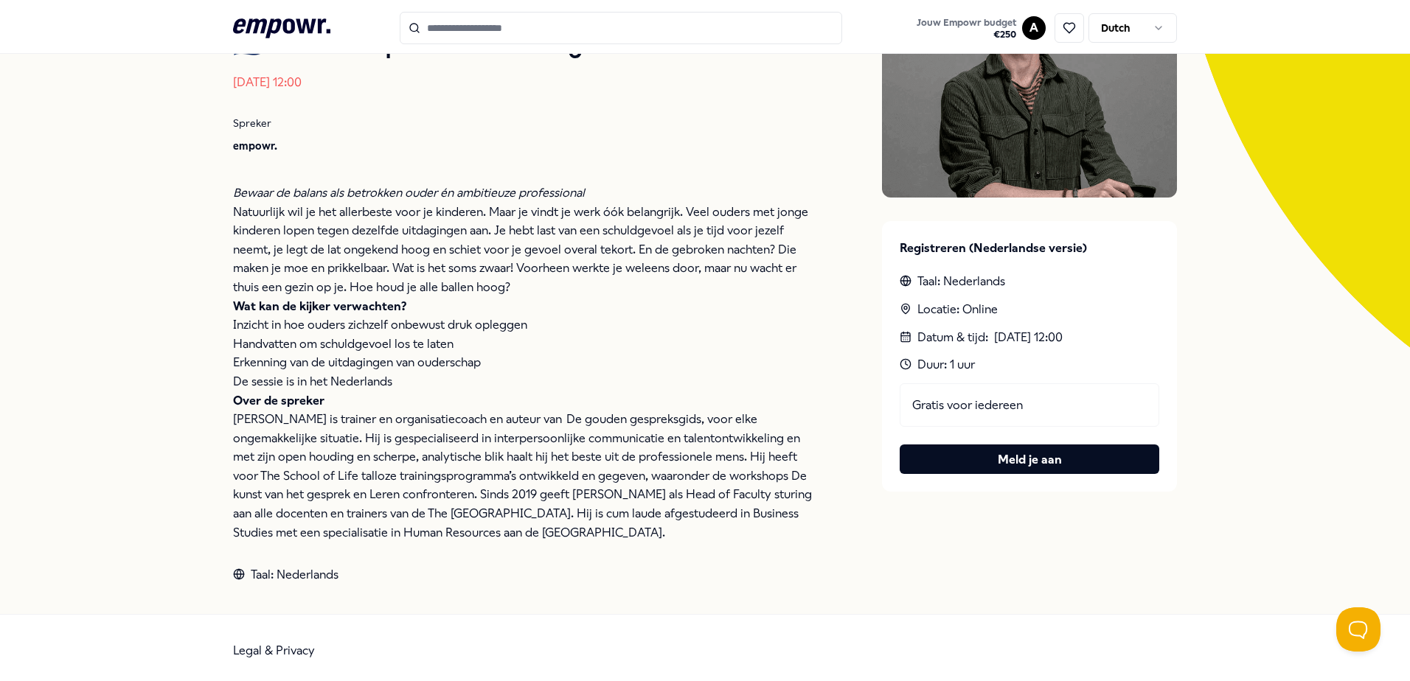
scroll to position [218, 0]
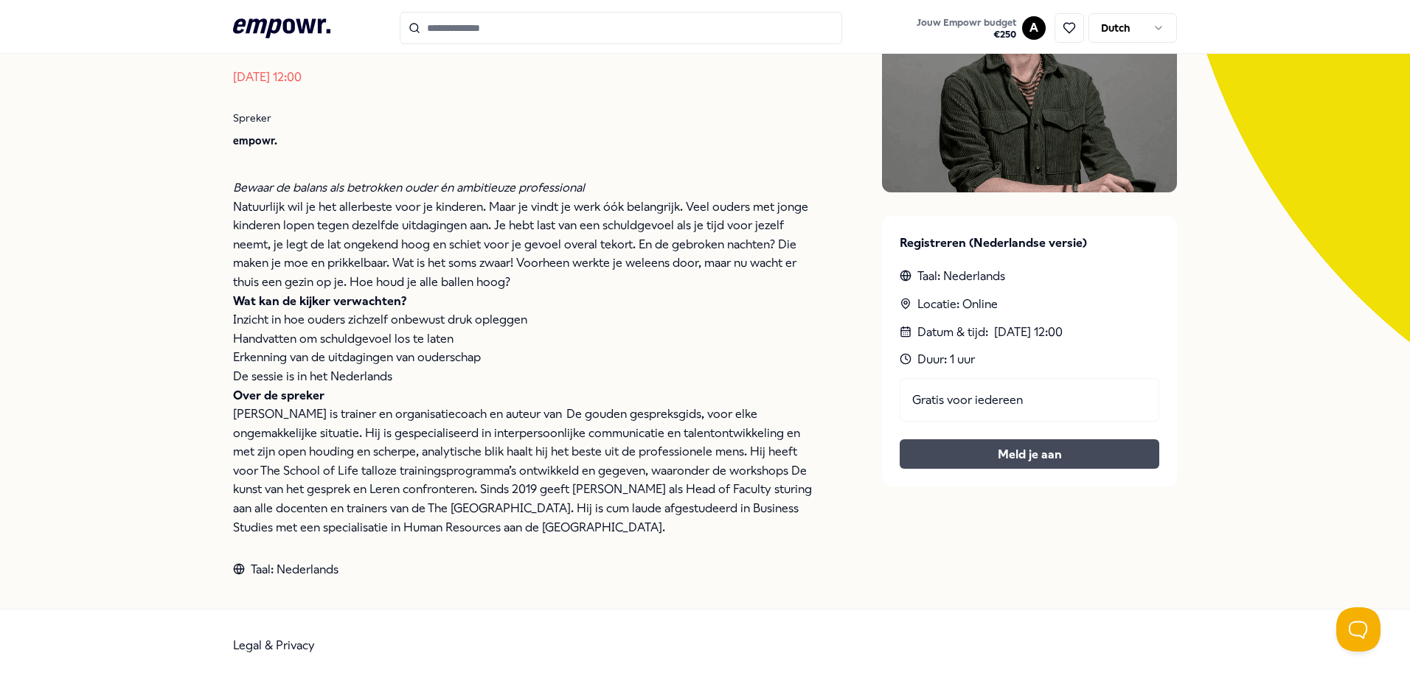
click at [1000, 448] on button "Meld je aan" at bounding box center [1029, 453] width 260 height 29
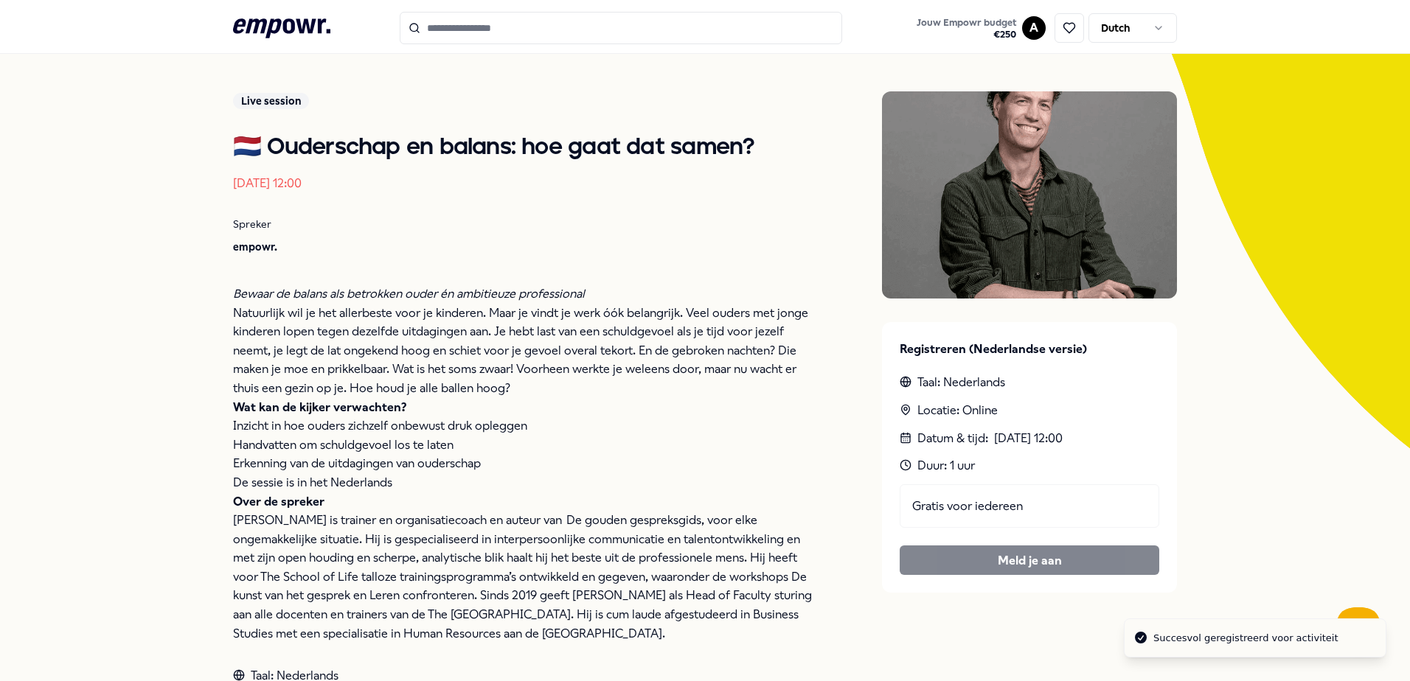
scroll to position [0, 0]
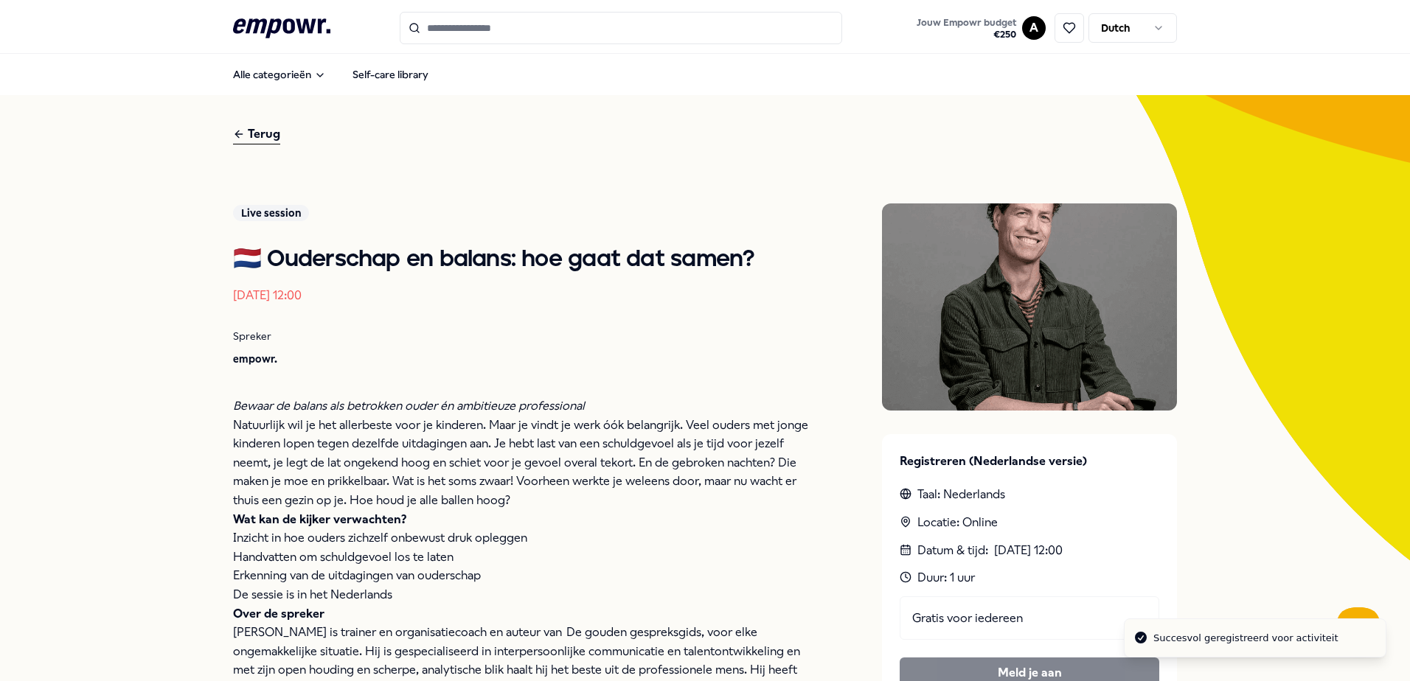
click at [262, 136] on div "Terug" at bounding box center [256, 135] width 47 height 20
